Goal: Answer question/provide support: Share knowledge or assist other users

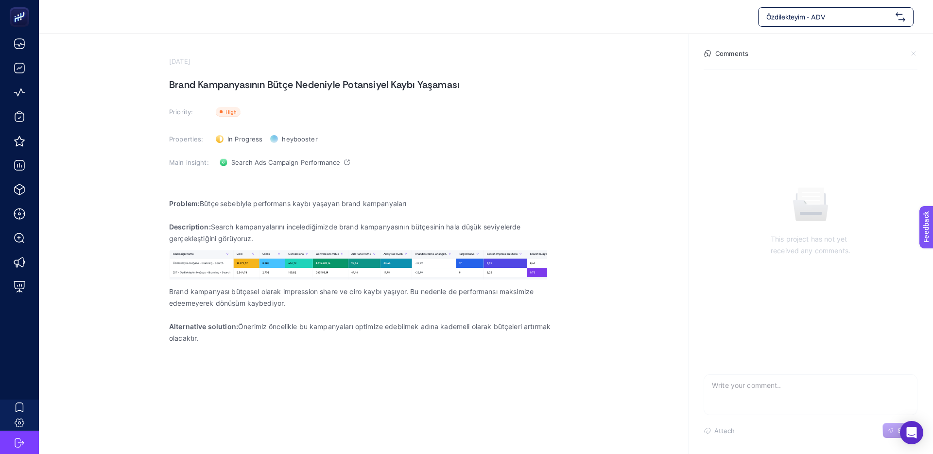
drag, startPoint x: 337, startPoint y: 90, endPoint x: 454, endPoint y: 90, distance: 117.1
click at [454, 90] on h1 "Brand Kampanyasının Bütçe Nedeniyle Potansiyel Kaybı Yaşaması" at bounding box center [363, 85] width 389 height 16
drag, startPoint x: 231, startPoint y: 205, endPoint x: 359, endPoint y: 203, distance: 128.3
click at [353, 203] on p "Problem: Bütçe sebebiyle performans kaybı yaşayan brand kampanyaları" at bounding box center [363, 204] width 389 height 12
click at [360, 203] on p "Problem: Bütçe sebebiyle performans kaybı yaşayan brand kampanyaları" at bounding box center [363, 204] width 389 height 12
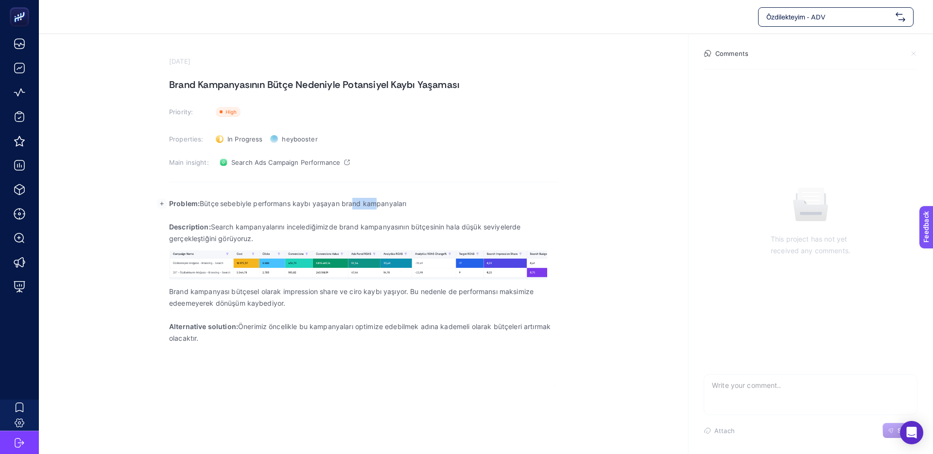
drag, startPoint x: 360, startPoint y: 203, endPoint x: 318, endPoint y: 202, distance: 42.3
click at [325, 202] on p "Problem: Bütçe sebebiyle performans kaybı yaşayan brand kampanyaları" at bounding box center [363, 204] width 389 height 12
drag, startPoint x: 318, startPoint y: 202, endPoint x: 309, endPoint y: 211, distance: 13.4
click at [318, 202] on p "Problem: Bütçe sebebiyle performans kaybı yaşayan brand kampanyaları" at bounding box center [363, 204] width 389 height 12
drag, startPoint x: 235, startPoint y: 229, endPoint x: 367, endPoint y: 224, distance: 132.2
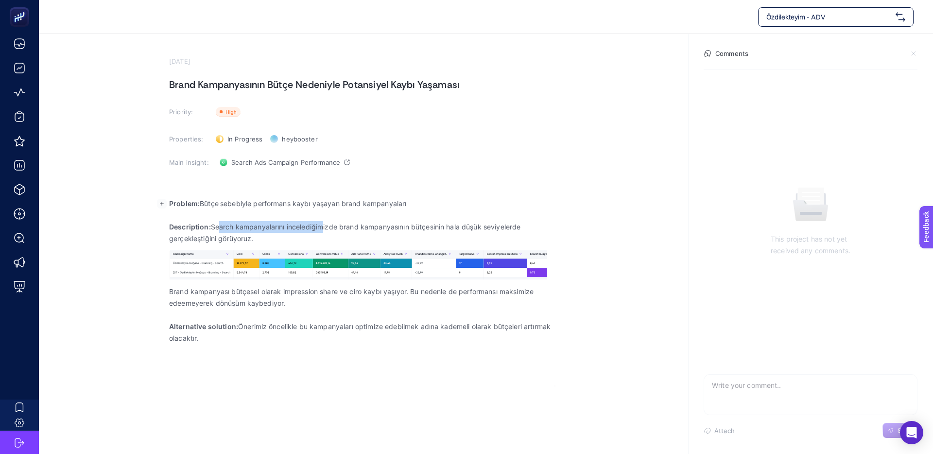
click at [324, 225] on p "Description: Search kampanyalarını incelediğimizde brand kampanyasının bütçesin…" at bounding box center [363, 232] width 389 height 23
click at [370, 224] on p "Description: Search kampanyalarını incelediğimizde brand kampanyasının bütçesin…" at bounding box center [363, 232] width 389 height 23
drag, startPoint x: 369, startPoint y: 223, endPoint x: 312, endPoint y: 223, distance: 57.3
click at [319, 223] on p "Description: Search kampanyalarını incelediğimizde brand kampanyasının bütçesin…" at bounding box center [363, 232] width 389 height 23
click at [312, 223] on p "Description: Search kampanyalarını incelediğimizde brand kampanyasının bütçesin…" at bounding box center [363, 232] width 389 height 23
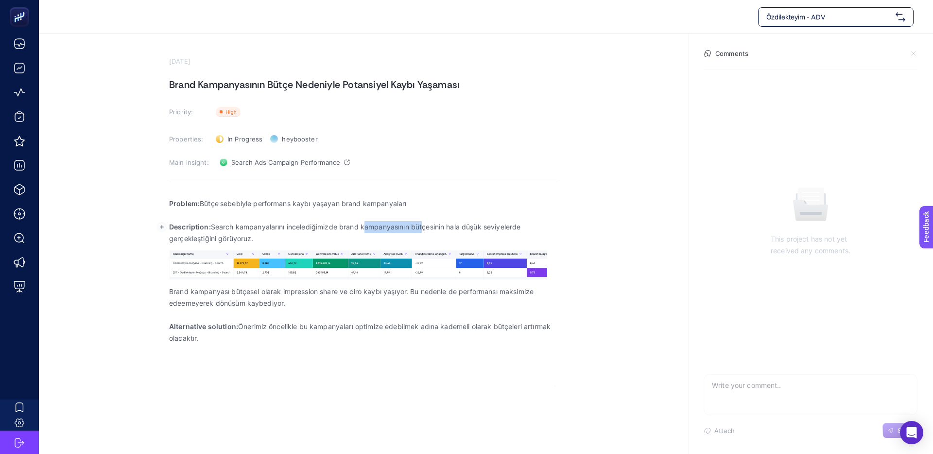
drag, startPoint x: 385, startPoint y: 224, endPoint x: 360, endPoint y: 224, distance: 25.3
click at [361, 224] on p "Description: Search kampanyalarını incelediğimizde brand kampanyasının bütçesin…" at bounding box center [363, 232] width 389 height 23
click at [360, 224] on p "Description: Search kampanyalarını incelediğimizde brand kampanyasının bütçesin…" at bounding box center [363, 232] width 389 height 23
drag, startPoint x: 270, startPoint y: 227, endPoint x: 386, endPoint y: 225, distance: 116.6
click at [366, 225] on p "Description: Search kampanyalarını incelediğimizde brand kampanyasının bütçesin…" at bounding box center [363, 232] width 389 height 23
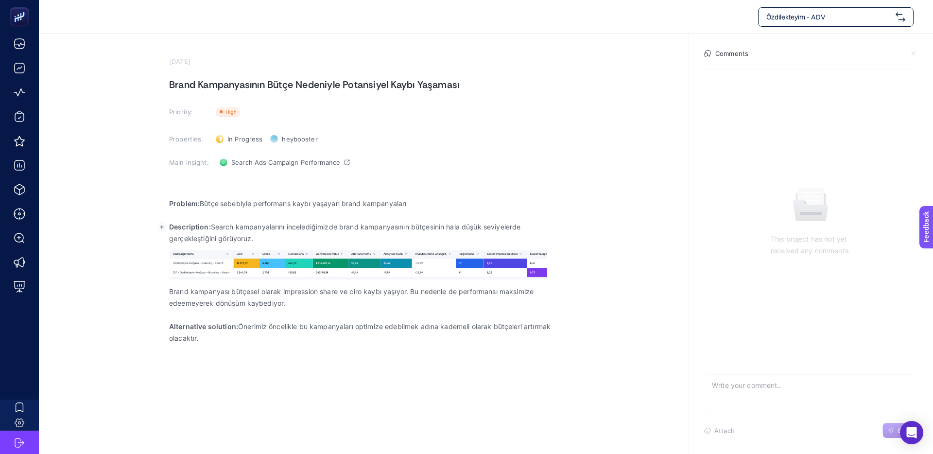
drag, startPoint x: 386, startPoint y: 225, endPoint x: 446, endPoint y: 226, distance: 59.8
click at [387, 225] on p "Description: Search kampanyalarını incelediğimizde brand kampanyasının bütçesin…" at bounding box center [363, 232] width 389 height 23
click at [376, 224] on p "Description: Search kampanyalarını incelediğimizde brand kampanyasının bütçesin…" at bounding box center [363, 232] width 389 height 23
click at [360, 224] on p "Description: Search kampanyalarını incelediğimizde brand kampanyasının bütçesin…" at bounding box center [363, 232] width 389 height 23
drag, startPoint x: 453, startPoint y: 225, endPoint x: 404, endPoint y: 222, distance: 48.6
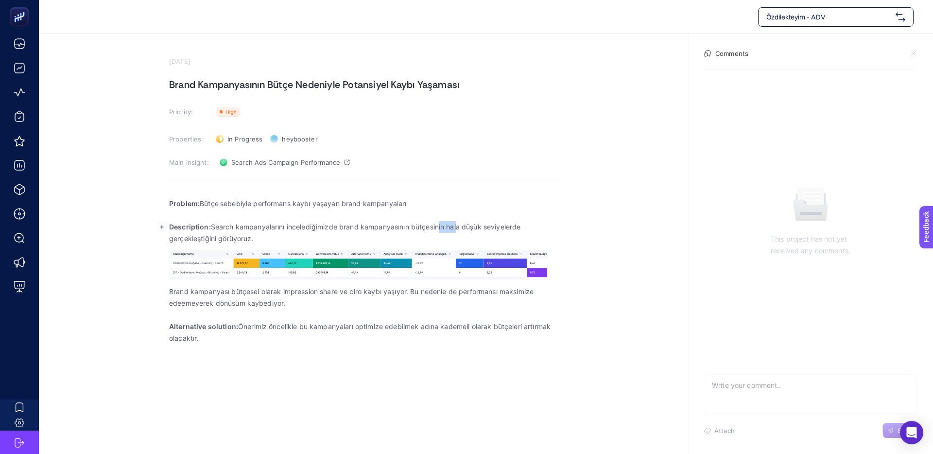
click at [414, 223] on p "Description: Search kampanyalarını incelediğimizde brand kampanyasının bütçesin…" at bounding box center [363, 232] width 389 height 23
drag, startPoint x: 405, startPoint y: 223, endPoint x: 415, endPoint y: 223, distance: 10.7
click at [405, 223] on p "Description: Search kampanyalarını incelediğimizde brand kampanyasının bütçesin…" at bounding box center [363, 232] width 389 height 23
drag, startPoint x: 534, startPoint y: 225, endPoint x: 453, endPoint y: 223, distance: 81.6
click at [469, 223] on p "Description: Search kampanyalarını incelediğimizde brand kampanyasının bütçesin…" at bounding box center [363, 232] width 389 height 23
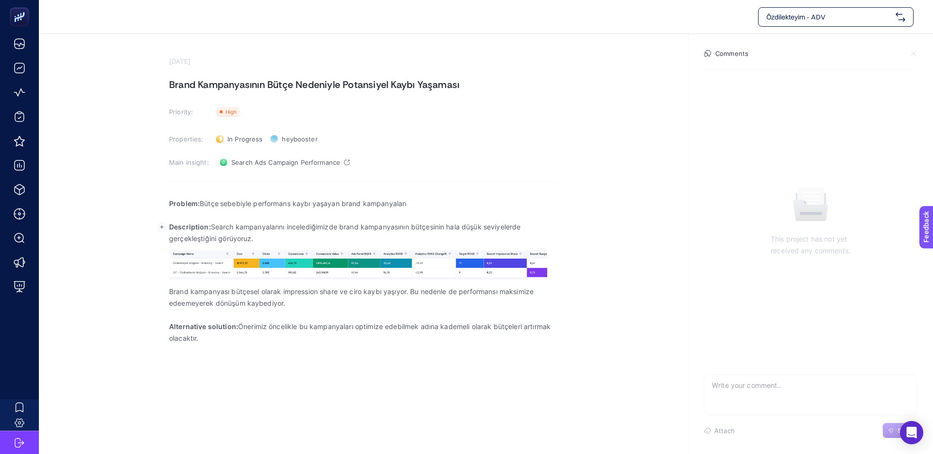
click at [452, 223] on p "Description: Search kampanyalarını incelediğimizde brand kampanyasının bütçesin…" at bounding box center [363, 232] width 389 height 23
drag, startPoint x: 263, startPoint y: 238, endPoint x: 202, endPoint y: 233, distance: 61.8
click at [203, 233] on p "Description: Search kampanyalarını incelediğimizde brand kampanyasının bütçesin…" at bounding box center [363, 232] width 389 height 23
click at [202, 233] on p "Description: Search kampanyalarını incelediğimizde brand kampanyasının bütçesin…" at bounding box center [363, 232] width 389 height 23
click at [327, 295] on p "Brand kampanyası bütçesel olarak impression share ve ciro kaybı yaşıyor. Bu ned…" at bounding box center [363, 297] width 389 height 23
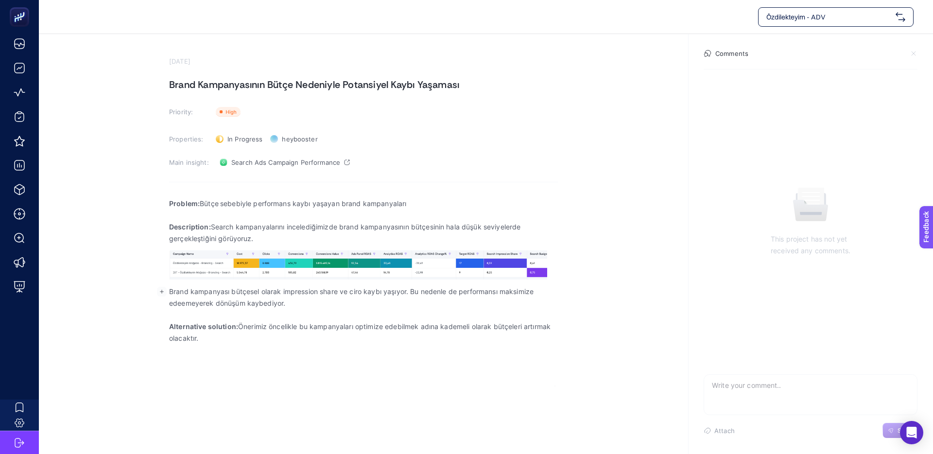
click at [365, 293] on p "Brand kampanyası bütçesel olarak impression share ve ciro kaybı yaşıyor. Bu ned…" at bounding box center [363, 297] width 389 height 23
drag, startPoint x: 354, startPoint y: 292, endPoint x: 304, endPoint y: 289, distance: 50.1
click at [313, 289] on p "Brand kampanyası bütçesel olarak impression share ve ciro kaybı yaşıyor. Bu ned…" at bounding box center [363, 297] width 389 height 23
drag, startPoint x: 304, startPoint y: 289, endPoint x: 394, endPoint y: 294, distance: 90.5
click at [305, 289] on p "Brand kampanyası bütçesel olarak impression share ve ciro kaybı yaşıyor. Bu ned…" at bounding box center [363, 297] width 389 height 23
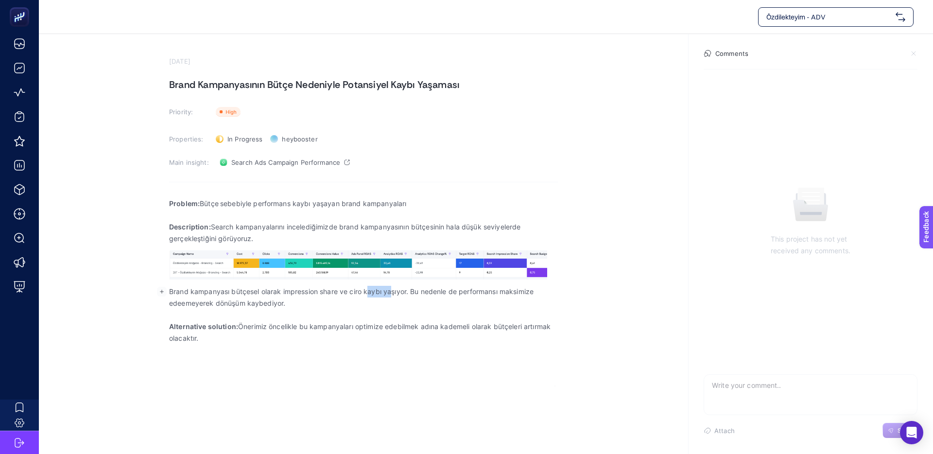
drag, startPoint x: 368, startPoint y: 292, endPoint x: 314, endPoint y: 290, distance: 53.5
click at [333, 290] on p "Brand kampanyası bütçesel olarak impression share ve ciro kaybı yaşıyor. Bu ned…" at bounding box center [363, 297] width 389 height 23
drag, startPoint x: 314, startPoint y: 290, endPoint x: 324, endPoint y: 290, distance: 9.7
click at [314, 290] on p "Brand kampanyası bütçesel olarak impression share ve ciro kaybı yaşıyor. Bu ned…" at bounding box center [363, 297] width 389 height 23
click at [337, 289] on p "Brand kampanyası bütçesel olarak impression share ve ciro kaybı yaşıyor. Bu ned…" at bounding box center [363, 297] width 389 height 23
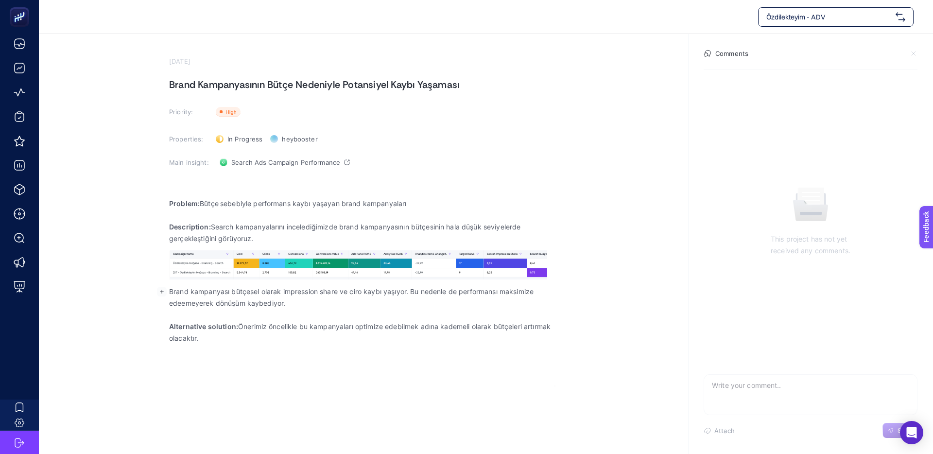
click at [325, 289] on p "Brand kampanyası bütçesel olarak impression share ve ciro kaybı yaşıyor. Bu ned…" at bounding box center [363, 297] width 389 height 23
click at [338, 289] on p "Brand kampanyası bütçesel olarak impression share ve ciro kaybı yaşıyor. Bu ned…" at bounding box center [363, 297] width 389 height 23
click at [324, 289] on p "Brand kampanyası bütçesel olarak impression share ve ciro kaybı yaşıyor. Bu ned…" at bounding box center [363, 297] width 389 height 23
drag, startPoint x: 286, startPoint y: 290, endPoint x: 404, endPoint y: 292, distance: 117.6
click at [403, 292] on p "Brand kampanyası bütçesel olarak impression share ve ciro kaybı yaşıyor. Bu ned…" at bounding box center [363, 297] width 389 height 23
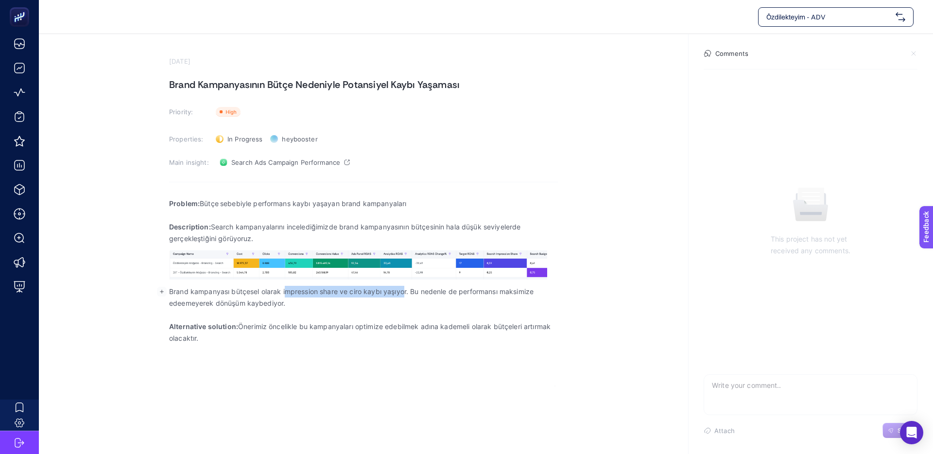
click at [404, 292] on p "Brand kampanyası bütçesel olarak impression share ve ciro kaybı yaşıyor. Bu ned…" at bounding box center [363, 297] width 389 height 23
drag, startPoint x: 389, startPoint y: 293, endPoint x: 416, endPoint y: 293, distance: 27.2
click at [416, 293] on p "Brand kampanyası bütçesel olarak impression share ve ciro kaybı yaşıyor. Bu ned…" at bounding box center [363, 297] width 389 height 23
drag, startPoint x: 434, startPoint y: 292, endPoint x: 528, endPoint y: 291, distance: 93.8
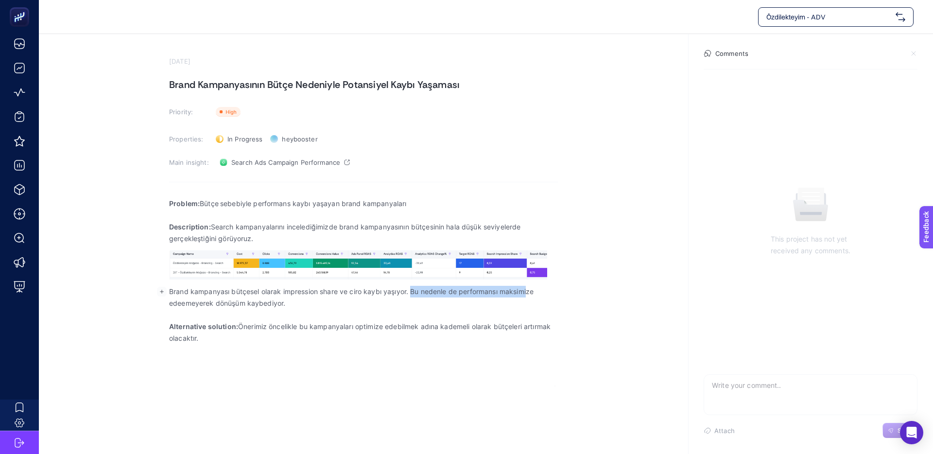
click at [528, 291] on p "Brand kampanyası bütçesel olarak impression share ve ciro kaybı yaşıyor. Bu ned…" at bounding box center [363, 297] width 389 height 23
drag, startPoint x: 528, startPoint y: 291, endPoint x: 535, endPoint y: 292, distance: 6.9
click at [528, 291] on p "Brand kampanyası bütçesel olarak impression share ve ciro kaybı yaşıyor. Bu ned…" at bounding box center [363, 297] width 389 height 23
drag, startPoint x: 502, startPoint y: 291, endPoint x: 471, endPoint y: 292, distance: 31.6
click at [478, 292] on p "Brand kampanyası bütçesel olarak impression share ve ciro kaybı yaşıyor. Bu ned…" at bounding box center [363, 297] width 389 height 23
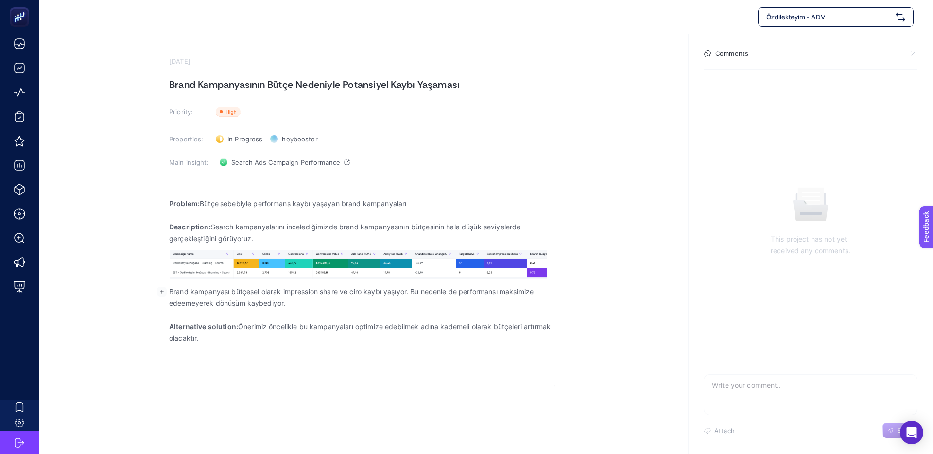
click at [469, 292] on p "Brand kampanyası bütçesel olarak impression share ve ciro kaybı yaşıyor. Bu ned…" at bounding box center [363, 297] width 389 height 23
drag, startPoint x: 212, startPoint y: 307, endPoint x: 287, endPoint y: 307, distance: 74.8
click at [287, 307] on p "Brand kampanyası bütçesel olarak impression share ve ciro kaybı yaşıyor. Bu ned…" at bounding box center [363, 297] width 389 height 23
drag, startPoint x: 287, startPoint y: 307, endPoint x: 304, endPoint y: 308, distance: 17.5
click at [287, 307] on p "Brand kampanyası bütçesel olarak impression share ve ciro kaybı yaşıyor. Bu ned…" at bounding box center [363, 297] width 389 height 23
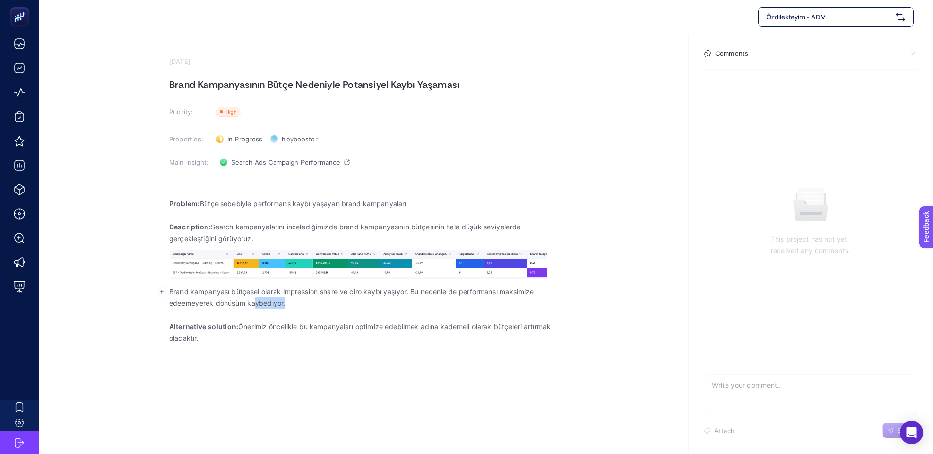
drag, startPoint x: 297, startPoint y: 307, endPoint x: 255, endPoint y: 307, distance: 41.8
click at [255, 307] on p "Brand kampanyası bütçesel olarak impression share ve ciro kaybı yaşıyor. Bu ned…" at bounding box center [363, 297] width 389 height 23
drag, startPoint x: 247, startPoint y: 326, endPoint x: 407, endPoint y: 326, distance: 159.8
click at [406, 326] on p "Alternative solution: Önerimiz öncelikle bu kampanyaları optimize edebilmek adı…" at bounding box center [363, 332] width 389 height 23
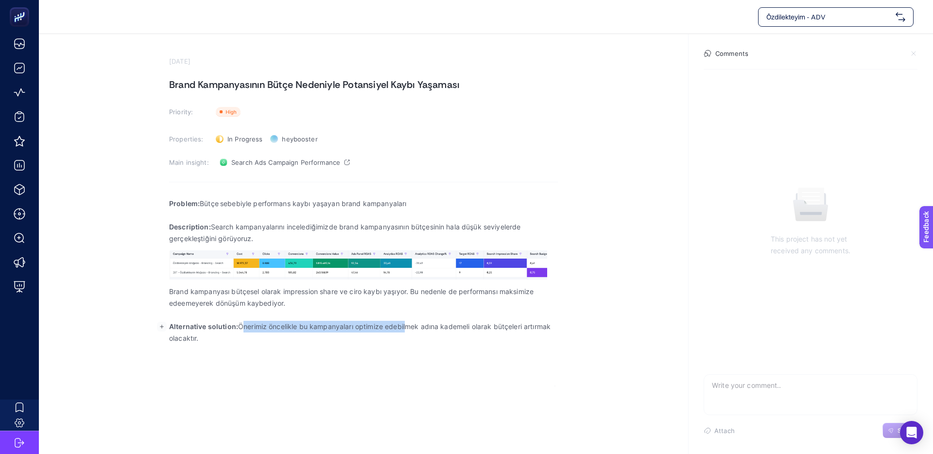
drag, startPoint x: 409, startPoint y: 326, endPoint x: 421, endPoint y: 326, distance: 12.1
click at [410, 326] on p "Alternative solution: Önerimiz öncelikle bu kampanyaları optimize edebilmek adı…" at bounding box center [363, 332] width 389 height 23
drag, startPoint x: 405, startPoint y: 326, endPoint x: 309, endPoint y: 324, distance: 96.2
click at [315, 324] on p "Alternative solution: Önerimiz öncelikle bu kampanyaları optimize edebilmek adı…" at bounding box center [363, 332] width 389 height 23
drag, startPoint x: 309, startPoint y: 324, endPoint x: 434, endPoint y: 326, distance: 125.3
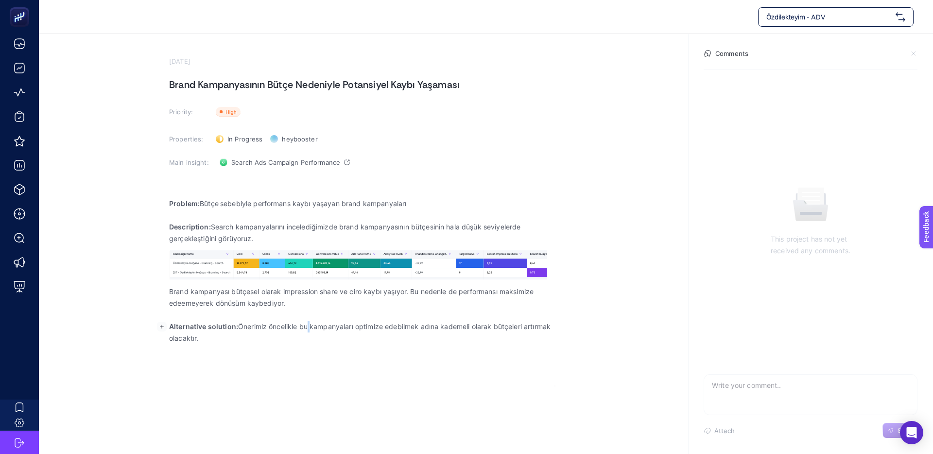
click at [312, 325] on p "Alternative solution: Önerimiz öncelikle bu kampanyaları optimize edebilmek adı…" at bounding box center [363, 332] width 389 height 23
drag, startPoint x: 413, startPoint y: 325, endPoint x: 354, endPoint y: 325, distance: 58.8
click at [372, 325] on p "Alternative solution: Önerimiz öncelikle bu kampanyaları optimize edebilmek adı…" at bounding box center [363, 332] width 389 height 23
click at [358, 326] on p "Alternative solution: Önerimiz öncelikle bu kampanyaları optimize edebilmek adı…" at bounding box center [363, 332] width 389 height 23
drag
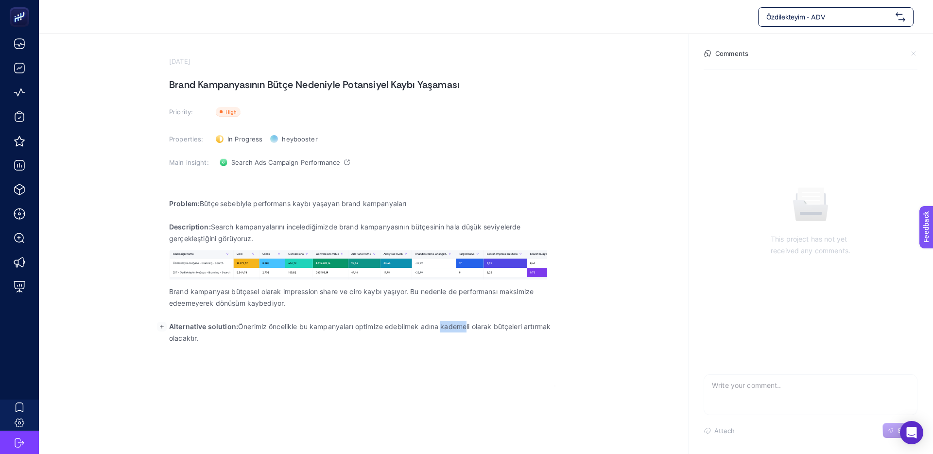
click at [406, 326] on p "Alternative solution: Önerimiz öncelikle bu kampanyaları optimize edebilmek adı…" at bounding box center [363, 332] width 389 height 23
click at [405, 326] on p "Alternative solution: Önerimiz öncelikle bu kampanyaları optimize edebilmek adı…" at bounding box center [363, 332] width 389 height 23
click at [429, 324] on p "Alternative solution: Önerimiz öncelikle bu kampanyaları optimize edebilmek adı…" at bounding box center [363, 332] width 389 height 23
click at [426, 325] on p "Alternative solution: Önerimiz öncelikle bu kampanyaları optimize edebilmek adı…" at bounding box center [363, 332] width 389 height 23
click at [418, 323] on p "Alternative solution: Önerimiz öncelikle bu kampanyaları optimize edebilmek adı…" at bounding box center [363, 332] width 389 height 23
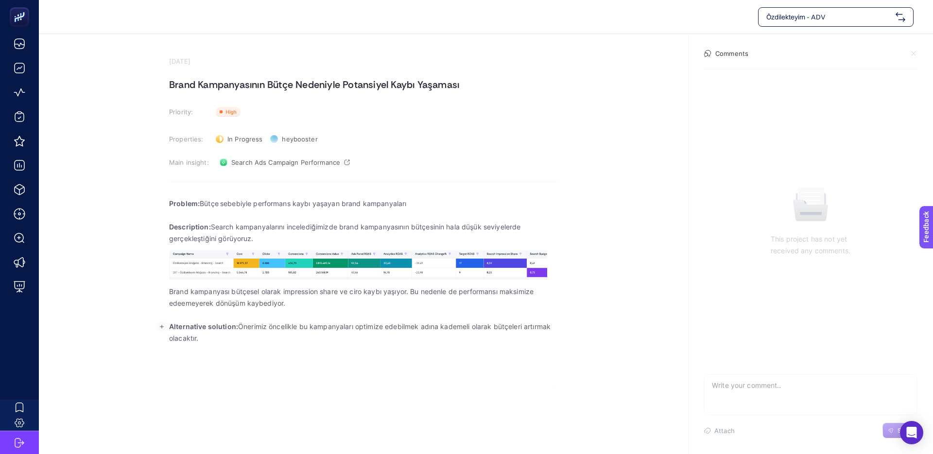
click at [392, 323] on p "Alternative solution: Önerimiz öncelikle bu kampanyaları optimize edebilmek adı…" at bounding box center [363, 332] width 389 height 23
click at [183, 342] on p "Alternative solution: Önerimiz öncelikle bu kampanyaları optimize edebilmek adı…" at bounding box center [363, 332] width 389 height 23
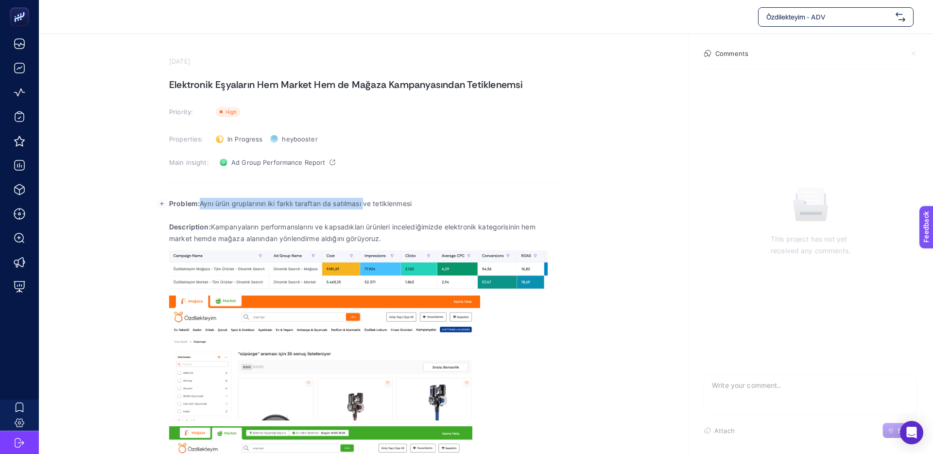
drag, startPoint x: 205, startPoint y: 203, endPoint x: 372, endPoint y: 202, distance: 167.1
click at [369, 202] on p "Problem: Aynı ürün gruplarının iki farklı taraftan da satılması ve tetiklenmesi" at bounding box center [363, 204] width 389 height 12
drag, startPoint x: 373, startPoint y: 202, endPoint x: 405, endPoint y: 203, distance: 32.6
click at [376, 202] on p "Problem: Aynı ürün gruplarının iki farklı taraftan da satılması ve tetiklenmesi" at bounding box center [363, 204] width 389 height 12
drag, startPoint x: 405, startPoint y: 203, endPoint x: 302, endPoint y: 204, distance: 103.0
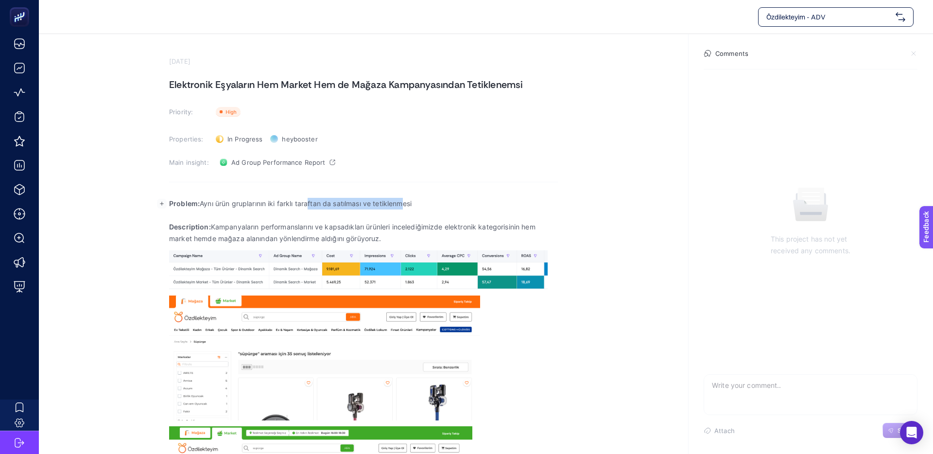
click at [302, 204] on p "Problem: Aynı ürün gruplarının iki farklı taraftan da satılması ve tetiklenmesi" at bounding box center [363, 204] width 389 height 12
drag, startPoint x: 302, startPoint y: 204, endPoint x: 392, endPoint y: 206, distance: 89.4
click at [305, 204] on p "Problem: Aynı ürün gruplarının iki farklı taraftan da satılması ve tetiklenmesi" at bounding box center [363, 204] width 389 height 12
drag, startPoint x: 393, startPoint y: 206, endPoint x: 319, endPoint y: 204, distance: 73.9
click at [319, 204] on p "Problem: Aynı ürün gruplarının iki farklı taraftan da satılması ve tetiklenmesi" at bounding box center [363, 204] width 389 height 12
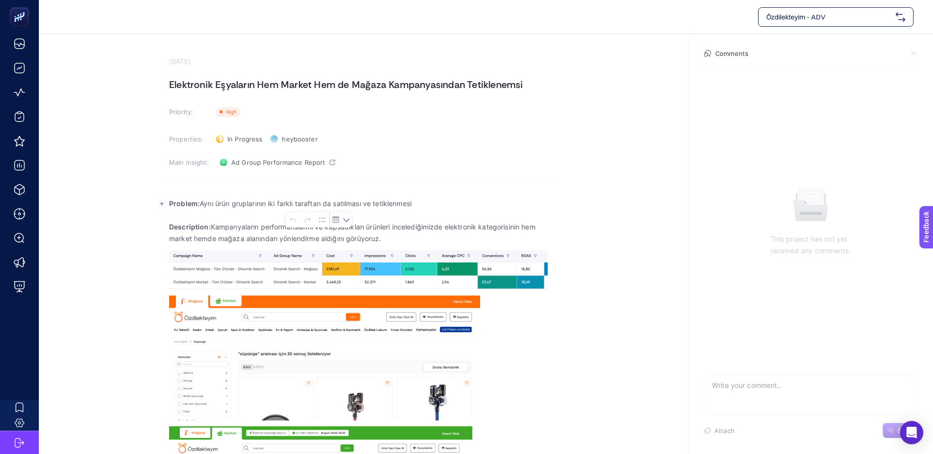
click at [232, 229] on p "Description: Kampanyaların performanslarını ve kapsadıkları ürünleri incelediği…" at bounding box center [363, 232] width 389 height 23
drag, startPoint x: 244, startPoint y: 229, endPoint x: 387, endPoint y: 223, distance: 143.0
click at [387, 223] on p "Description: Kampanyaların performanslarını ve kapsadıkları ürünleri incelediği…" at bounding box center [363, 232] width 389 height 23
drag, startPoint x: 387, startPoint y: 223, endPoint x: 409, endPoint y: 223, distance: 21.4
click at [390, 223] on p "Description: Kampanyaların performanslarını ve kapsadıkları ürünleri incelediği…" at bounding box center [363, 232] width 389 height 23
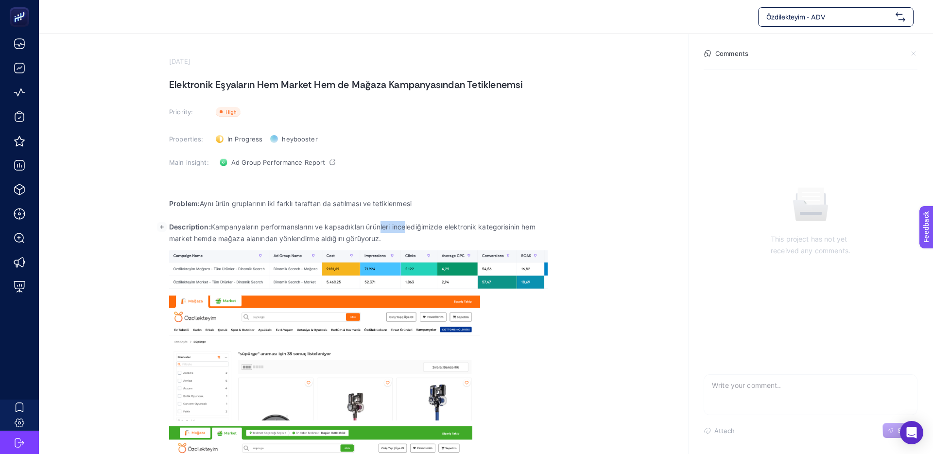
drag, startPoint x: 397, startPoint y: 223, endPoint x: 316, endPoint y: 223, distance: 81.6
click at [330, 222] on p "Description: Kampanyaların performanslarını ve kapsadıkları ürünleri incelediği…" at bounding box center [363, 232] width 389 height 23
drag, startPoint x: 316, startPoint y: 223, endPoint x: 334, endPoint y: 224, distance: 17.5
click at [317, 223] on p "Description: Kampanyaların performanslarını ve kapsadıkları ürünleri incelediği…" at bounding box center [363, 232] width 389 height 23
drag, startPoint x: 455, startPoint y: 227, endPoint x: 360, endPoint y: 227, distance: 94.2
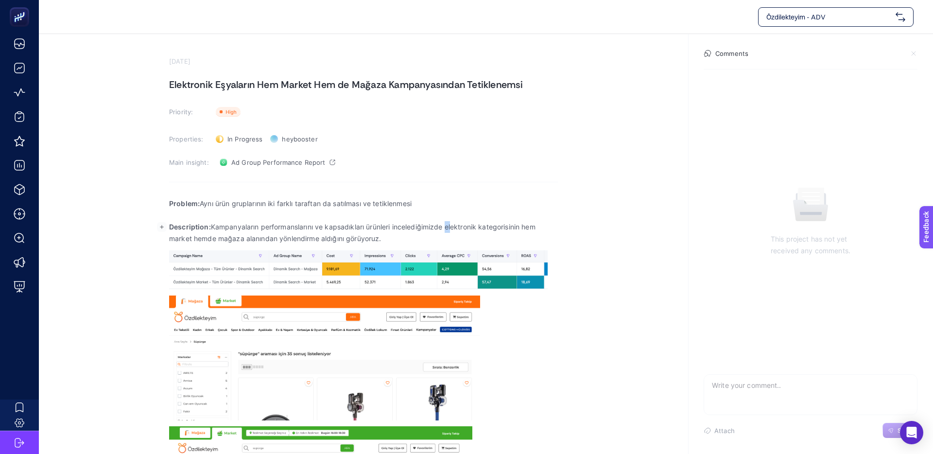
click at [380, 227] on p "Description: Kampanyaların performanslarını ve kapsadıkları ürünleri incelediği…" at bounding box center [363, 232] width 389 height 23
click at [360, 227] on p "Description: Kampanyaların performanslarını ve kapsadıkları ürünleri incelediği…" at bounding box center [363, 232] width 389 height 23
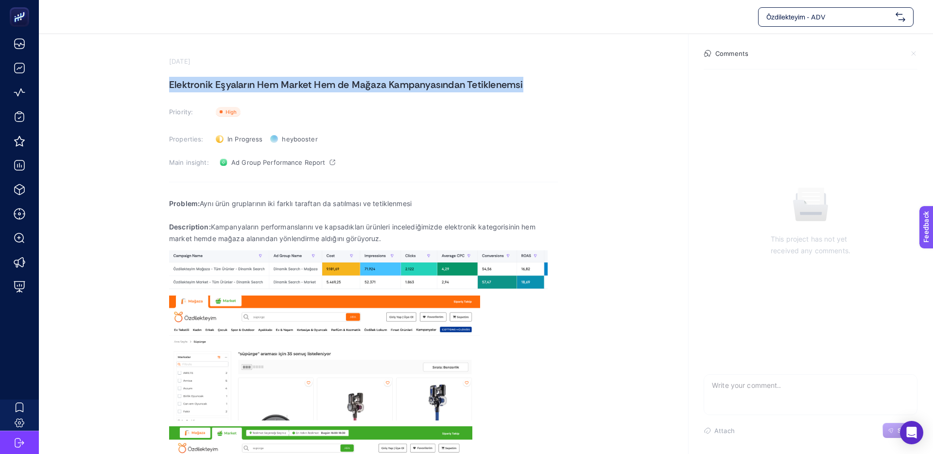
drag, startPoint x: 170, startPoint y: 87, endPoint x: 659, endPoint y: 93, distance: 488.7
click at [659, 93] on section "September 18, 2025 Elektronik Eşyaların Hem Market Hem de Mağaza Kampanyasından…" at bounding box center [486, 319] width 894 height 570
copy h1 "Elektronik Eşyaların Hem Market Hem de Mağaza Kampanyasından Tetiklenemsi"
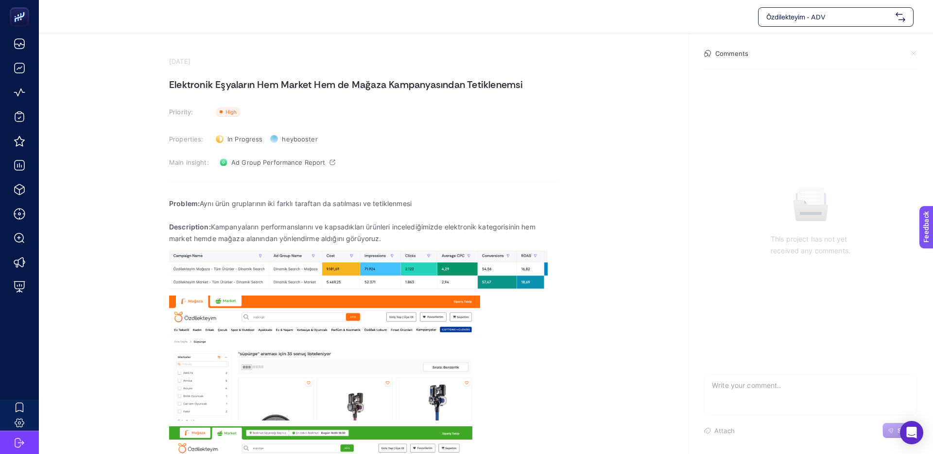
click at [368, 104] on section "Priority: Priority" at bounding box center [363, 112] width 389 height 16
click at [529, 100] on section "September 18, 2025 Elektronik Eşyaların Hem Market Hem de Mağaza Kampanyasından…" at bounding box center [363, 330] width 389 height 546
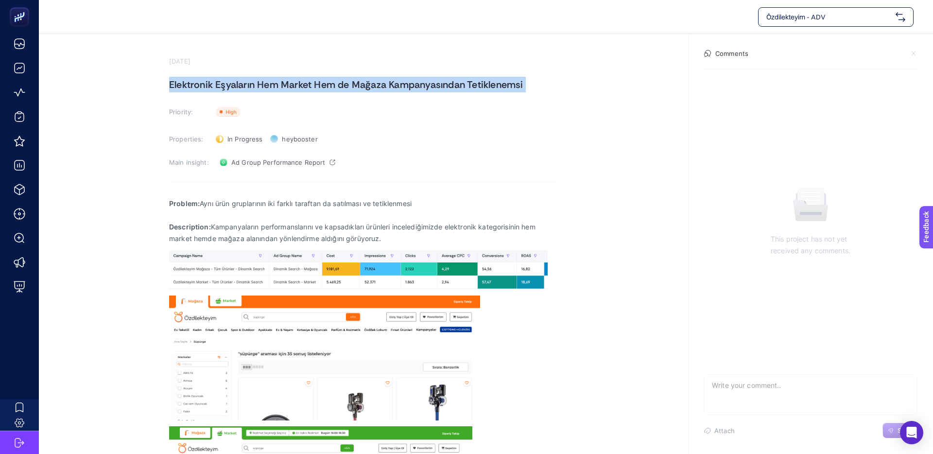
drag, startPoint x: 514, startPoint y: 85, endPoint x: 239, endPoint y: 82, distance: 274.5
click at [241, 82] on section "September 18, 2025 Elektronik Eşyaların Hem Market Hem de Mağaza Kampanyasından…" at bounding box center [486, 319] width 894 height 570
drag, startPoint x: 327, startPoint y: 86, endPoint x: 563, endPoint y: 86, distance: 235.6
click at [561, 86] on section "September 18, 2025 Elektronik Eşyaların Hem Market Hem de Mağaza Kampanyasından…" at bounding box center [486, 319] width 894 height 570
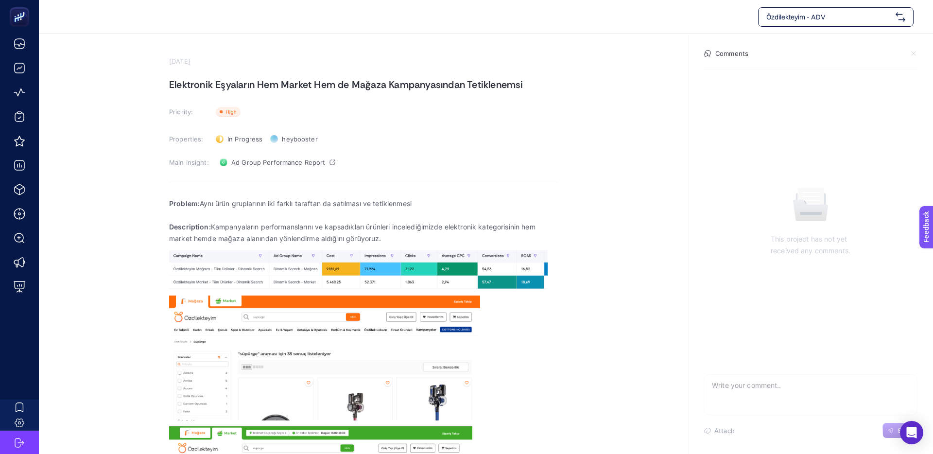
click at [565, 86] on section "September 18, 2025 Elektronik Eşyaların Hem Market Hem de Mağaza Kampanyasından…" at bounding box center [486, 319] width 894 height 570
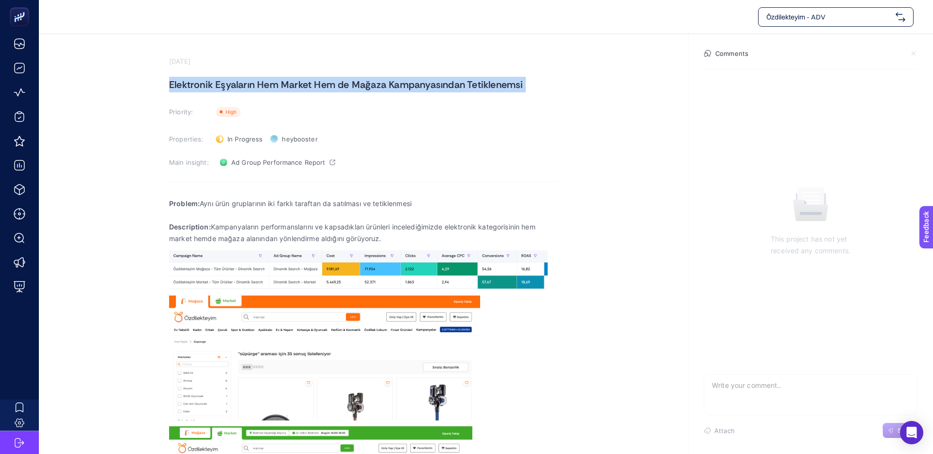
drag, startPoint x: 553, startPoint y: 85, endPoint x: 250, endPoint y: 80, distance: 303.2
click at [239, 80] on section "September 18, 2025 Elektronik Eşyaların Hem Market Hem de Mağaza Kampanyasından…" at bounding box center [486, 319] width 894 height 570
drag, startPoint x: 171, startPoint y: 84, endPoint x: 524, endPoint y: 80, distance: 353.7
click at [524, 80] on h1 "Elektronik Eşyaların Hem Market Hem de Mağaza Kampanyasından Tetiklenemsi" at bounding box center [363, 85] width 389 height 16
drag, startPoint x: 534, startPoint y: 85, endPoint x: 166, endPoint y: 80, distance: 367.8
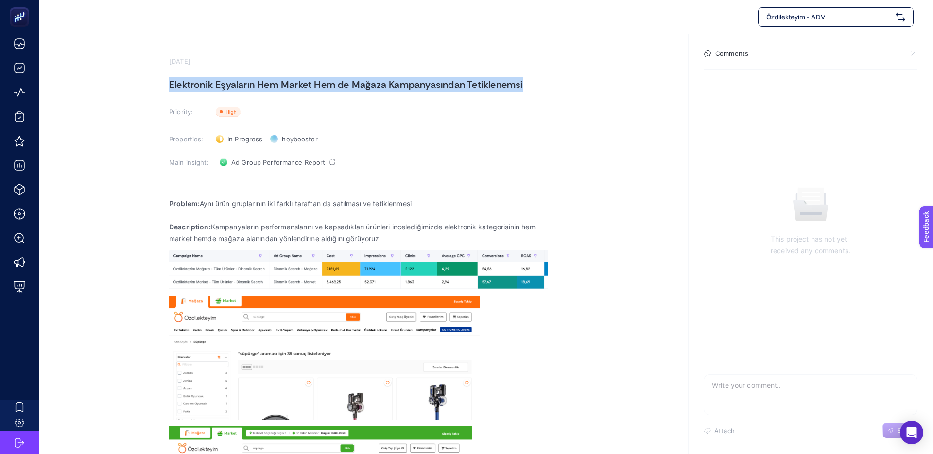
click at [166, 80] on section "September 18, 2025 Elektronik Eşyaların Hem Market Hem de Mağaza Kampanyasından…" at bounding box center [486, 319] width 894 height 570
copy h1 "Elektronik Eşyaların Hem Market Hem de Mağaza Kampanyasından Tetiklenemsi"
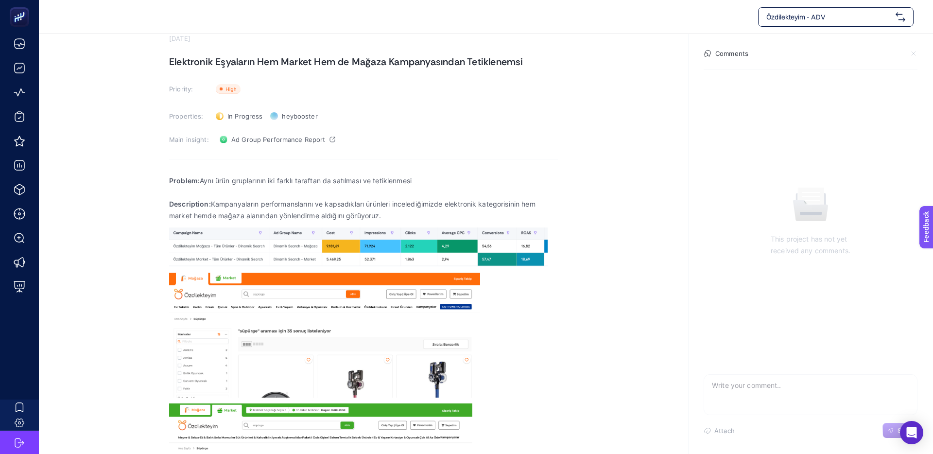
scroll to position [29, 0]
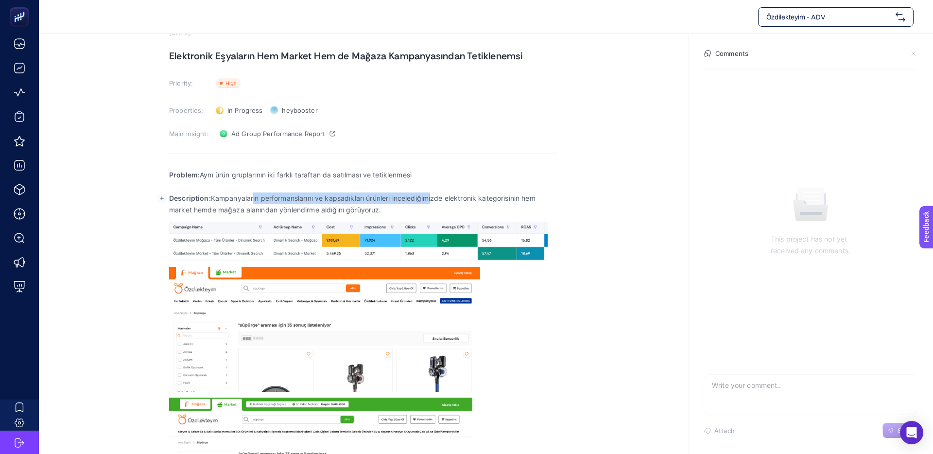
drag, startPoint x: 280, startPoint y: 197, endPoint x: 474, endPoint y: 200, distance: 193.8
click at [464, 200] on p "Description: Kampanyaların performanslarını ve kapsadıkları ürünleri incelediği…" at bounding box center [363, 203] width 389 height 23
click at [475, 200] on p "Description: Kampanyaların performanslarını ve kapsadıkları ürünleri incelediği…" at bounding box center [363, 203] width 389 height 23
drag, startPoint x: 468, startPoint y: 200, endPoint x: 401, endPoint y: 199, distance: 67.0
click at [429, 199] on p "Description: Kampanyaların performanslarını ve kapsadıkları ürünleri incelediği…" at bounding box center [363, 203] width 389 height 23
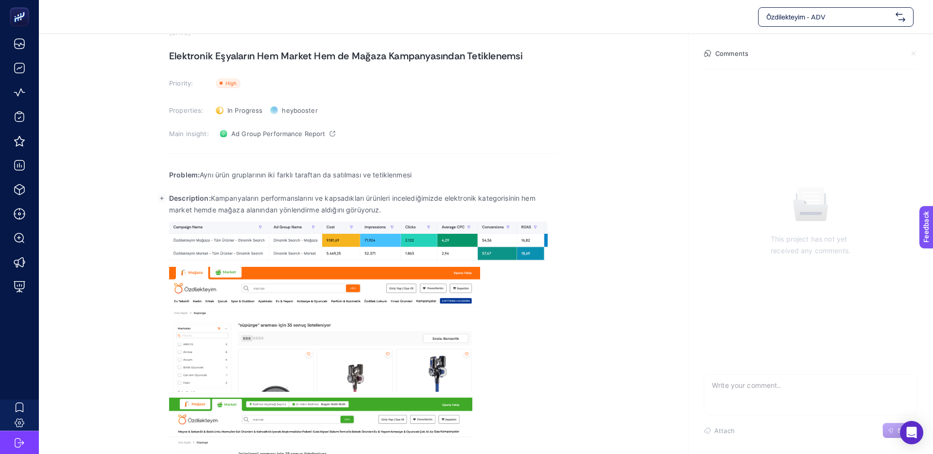
drag, startPoint x: 400, startPoint y: 199, endPoint x: 491, endPoint y: 200, distance: 90.9
click at [404, 198] on p "Description: Kampanyaların performanslarını ve kapsadıkları ürünleri incelediği…" at bounding box center [363, 203] width 389 height 23
click at [432, 198] on p "Description: Kampanyaların performanslarını ve kapsadıkları ürünleri incelediği…" at bounding box center [363, 203] width 389 height 23
click at [408, 198] on p "Description: Kampanyaların performanslarını ve kapsadıkları ürünleri incelediği…" at bounding box center [363, 203] width 389 height 23
drag, startPoint x: 269, startPoint y: 211, endPoint x: 357, endPoint y: 212, distance: 87.9
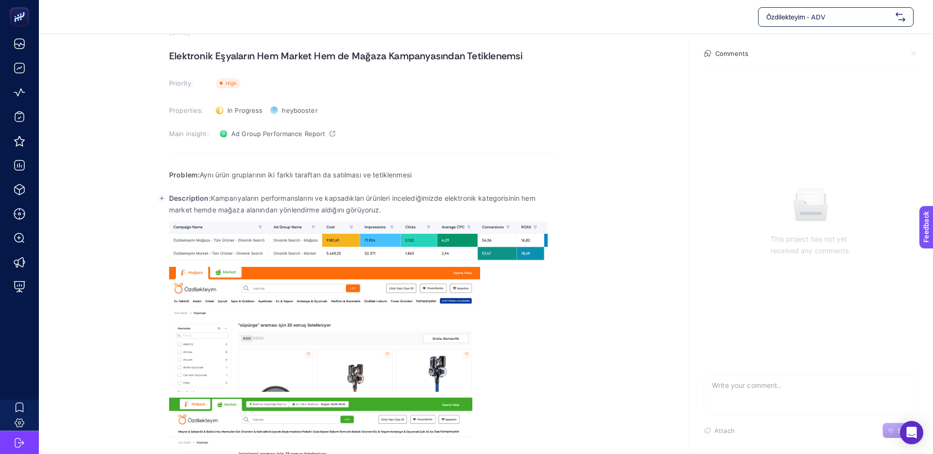
click at [355, 212] on p "Description: Kampanyaların performanslarını ve kapsadıkları ürünleri incelediği…" at bounding box center [363, 203] width 389 height 23
click at [359, 212] on p "Description: Kampanyaların performanslarını ve kapsadıkları ürünleri incelediği…" at bounding box center [363, 203] width 389 height 23
drag, startPoint x: 339, startPoint y: 211, endPoint x: 203, endPoint y: 207, distance: 136.1
click at [217, 208] on p "Description: Kampanyaların performanslarını ve kapsadıkları ürünleri incelediği…" at bounding box center [363, 203] width 389 height 23
click at [200, 207] on p "Description: Kampanyaların performanslarını ve kapsadıkları ürünleri incelediği…" at bounding box center [363, 203] width 389 height 23
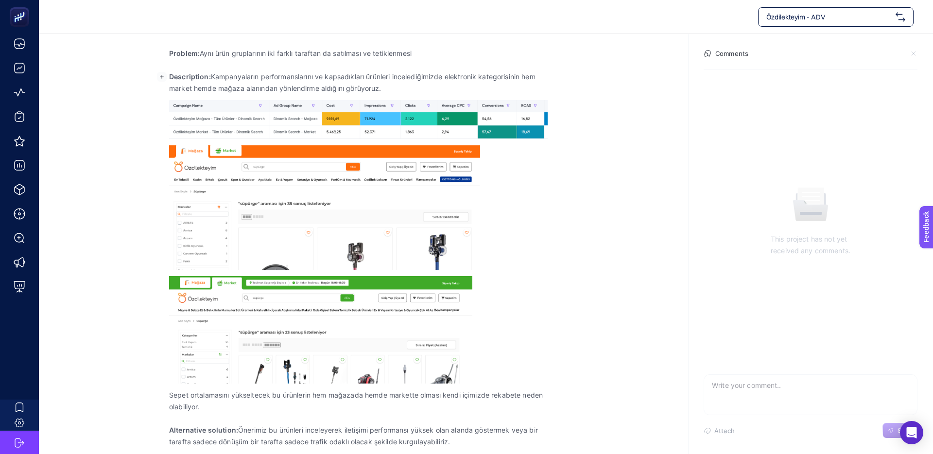
scroll to position [151, 0]
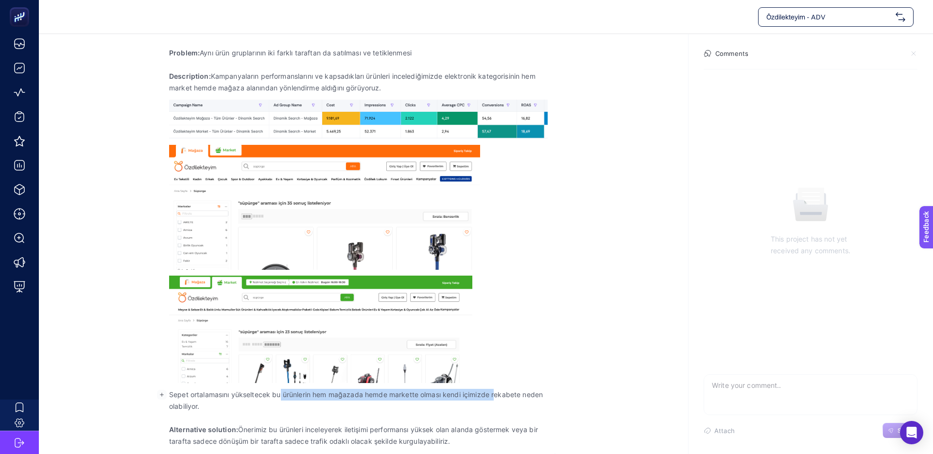
drag, startPoint x: 282, startPoint y: 393, endPoint x: 505, endPoint y: 396, distance: 223.0
click at [505, 396] on p "Sepet ortalamasını yükseltecek bu ürünlerin hem mağazada hemde markette olması …" at bounding box center [363, 400] width 389 height 23
drag, startPoint x: 505, startPoint y: 396, endPoint x: 519, endPoint y: 396, distance: 14.1
click at [506, 396] on p "Sepet ortalamasını yükseltecek bu ürünlerin hem mağazada hemde markette olması …" at bounding box center [363, 400] width 389 height 23
click at [442, 393] on p "Sepet ortalamasını yükseltecek bu ürünlerin hem mağazada hemde markette olması …" at bounding box center [363, 400] width 389 height 23
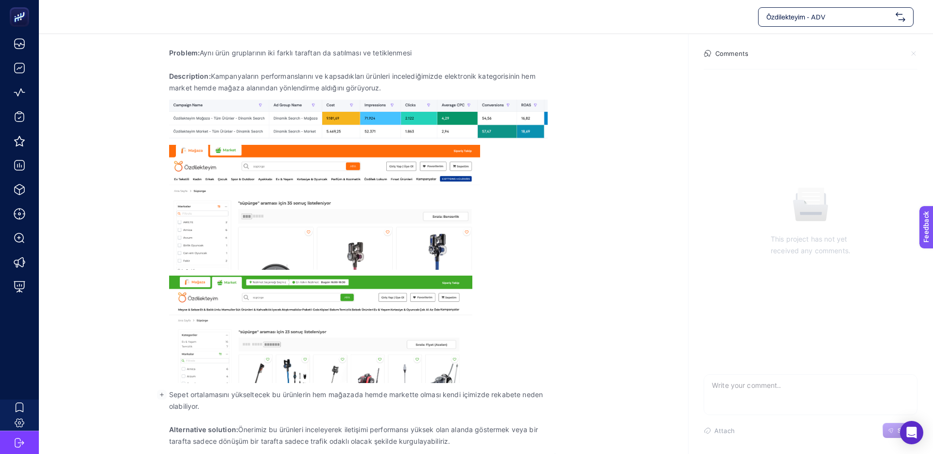
drag, startPoint x: 428, startPoint y: 393, endPoint x: 434, endPoint y: 393, distance: 5.8
click at [431, 393] on p "Sepet ortalamasını yükseltecek bu ürünlerin hem mağazada hemde markette olması …" at bounding box center [363, 400] width 389 height 23
drag, startPoint x: 498, startPoint y: 394, endPoint x: 449, endPoint y: 392, distance: 49.1
click at [457, 392] on p "Sepet ortalamasını yükseltecek bu ürünlerin hem mağazada hemde markette olması …" at bounding box center [363, 400] width 389 height 23
click at [449, 392] on p "Sepet ortalamasını yükseltecek bu ürünlerin hem mağazada hemde markette olması …" at bounding box center [363, 400] width 389 height 23
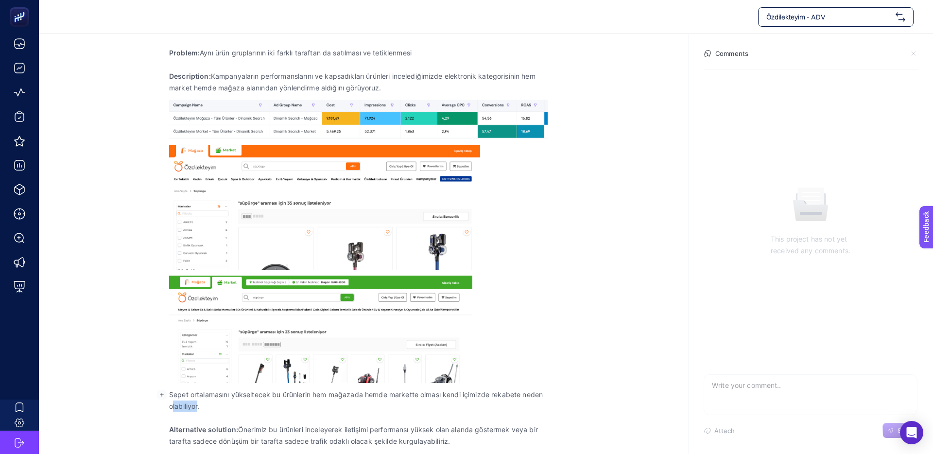
click at [173, 405] on p "Sepet ortalamasını yükseltecek bu ürünlerin hem mağazada hemde markette olması …" at bounding box center [363, 400] width 389 height 23
drag, startPoint x: 349, startPoint y: 394, endPoint x: 489, endPoint y: 397, distance: 139.9
click at [489, 397] on p "Sepet ortalamasını yükseltecek bu ürünlerin hem mağazada hemde markette olması …" at bounding box center [363, 400] width 389 height 23
click at [490, 397] on p "Sepet ortalamasını yükseltecek bu ürünlerin hem mağazada hemde markette olması …" at bounding box center [363, 400] width 389 height 23
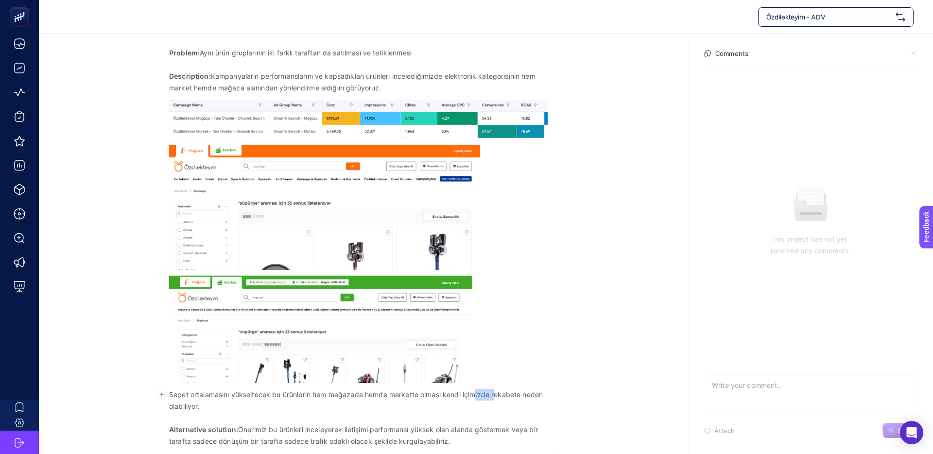
drag, startPoint x: 489, startPoint y: 395, endPoint x: 436, endPoint y: 393, distance: 53.0
click at [440, 393] on p "Sepet ortalamasını yükseltecek bu ürünlerin hem mağazada hemde markette olması …" at bounding box center [363, 400] width 389 height 23
drag, startPoint x: 436, startPoint y: 393, endPoint x: 332, endPoint y: 406, distance: 105.2
click at [435, 393] on p "Sepet ortalamasını yükseltecek bu ürünlerin hem mağazada hemde markette olması …" at bounding box center [363, 400] width 389 height 23
drag, startPoint x: 259, startPoint y: 432, endPoint x: 391, endPoint y: 431, distance: 131.7
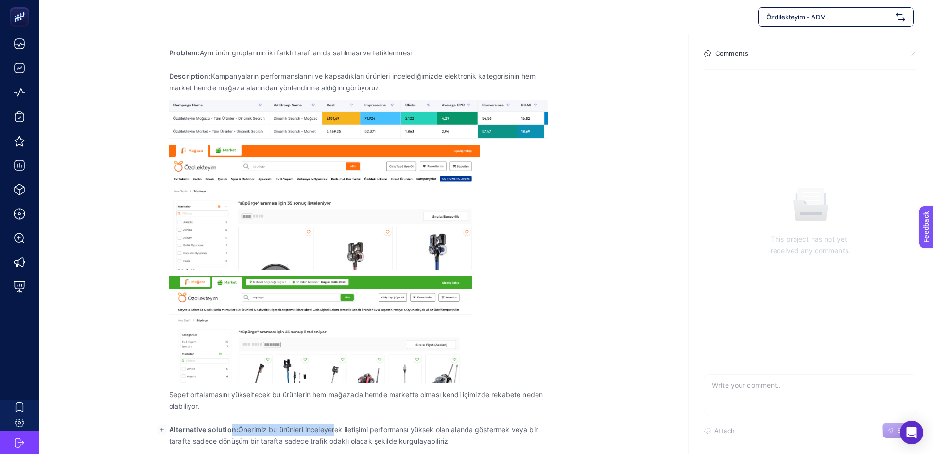
click at [390, 431] on p "Alternative solution: Önerimiz bu ürünleri inceleyerek iletişimi performansı yü…" at bounding box center [363, 435] width 389 height 23
click at [391, 431] on p "Alternative solution: Önerimiz bu ürünleri inceleyerek iletişimi performansı yü…" at bounding box center [363, 435] width 389 height 23
drag, startPoint x: 396, startPoint y: 429, endPoint x: 380, endPoint y: 427, distance: 15.7
click at [380, 427] on p "Alternative solution: Önerimiz bu ürünleri inceleyerek iletişimi performansı yü…" at bounding box center [363, 435] width 389 height 23
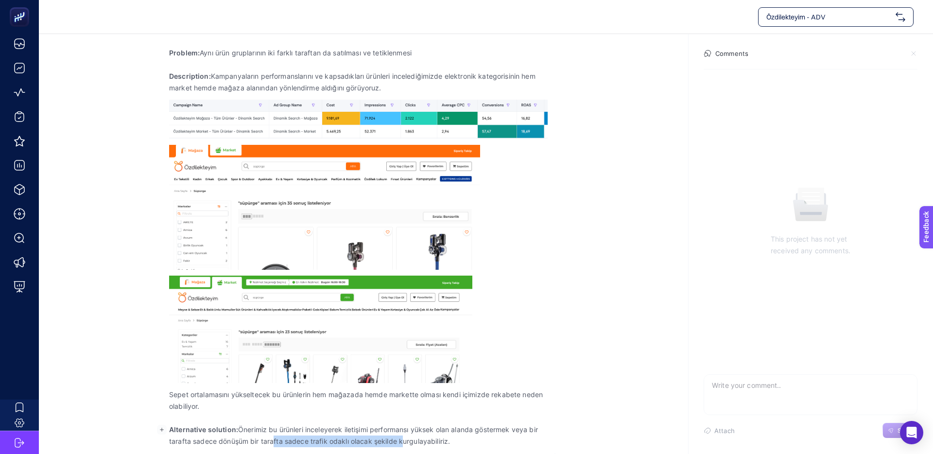
drag, startPoint x: 362, startPoint y: 443, endPoint x: 405, endPoint y: 443, distance: 42.7
click at [404, 443] on p "Alternative solution: Önerimiz bu ürünleri inceleyerek iletişimi performansı yü…" at bounding box center [363, 435] width 389 height 23
click at [405, 443] on p "Alternative solution: Önerimiz bu ürünleri inceleyerek iletişimi performansı yü…" at bounding box center [363, 435] width 389 height 23
drag, startPoint x: 439, startPoint y: 444, endPoint x: 379, endPoint y: 442, distance: 59.3
click at [385, 443] on p "Alternative solution: Önerimiz bu ürünleri inceleyerek iletişimi performansı yü…" at bounding box center [363, 435] width 389 height 23
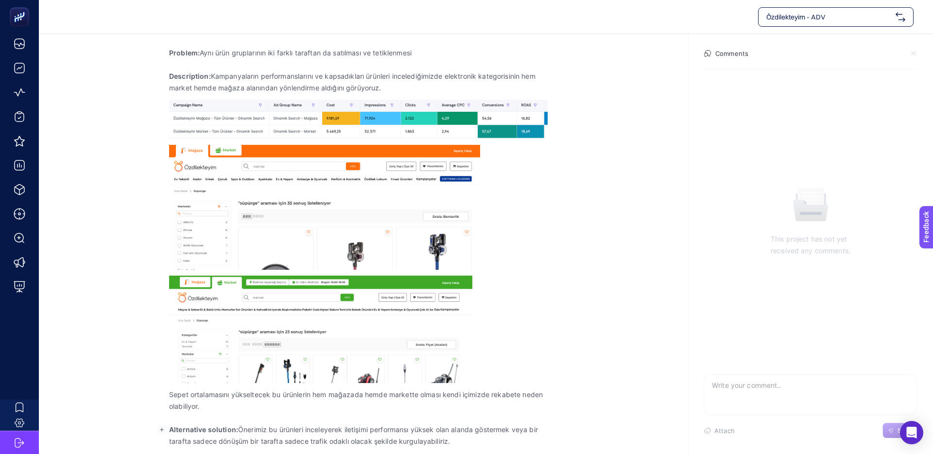
drag, startPoint x: 379, startPoint y: 442, endPoint x: 416, endPoint y: 445, distance: 36.5
click at [381, 443] on p "Alternative solution: Önerimiz bu ürünleri inceleyerek iletişimi performansı yü…" at bounding box center [363, 435] width 389 height 23
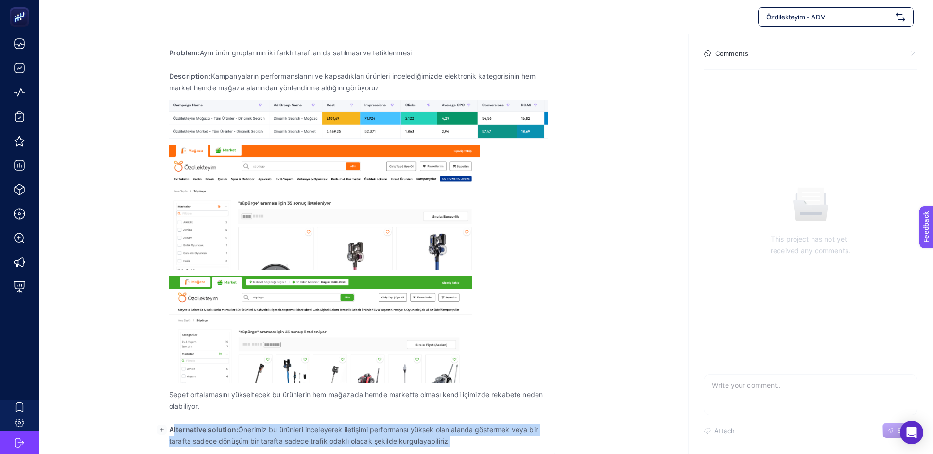
drag, startPoint x: 395, startPoint y: 442, endPoint x: 191, endPoint y: 428, distance: 204.5
click at [173, 425] on p "Alternative solution: Önerimiz bu ürünleri inceleyerek iletişimi performansı yü…" at bounding box center [363, 435] width 389 height 23
drag, startPoint x: 202, startPoint y: 430, endPoint x: 165, endPoint y: 430, distance: 36.9
click at [201, 430] on strong "Alternative solution:" at bounding box center [203, 429] width 69 height 8
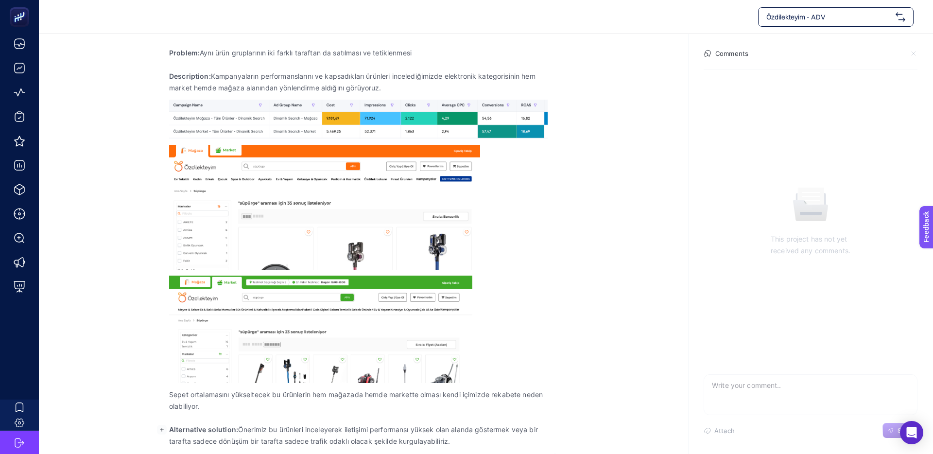
click at [160, 429] on rect "button" at bounding box center [162, 430] width 10 height 10
click at [247, 435] on p "Alternative solution: Önerimiz bu ürünleri inceleyerek iletişimi performansı yü…" at bounding box center [363, 435] width 389 height 23
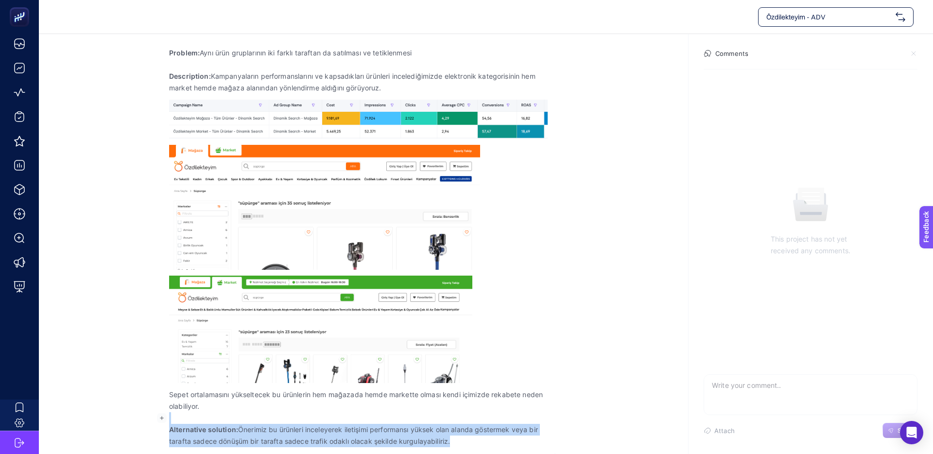
drag, startPoint x: 435, startPoint y: 442, endPoint x: 175, endPoint y: 423, distance: 261.1
click at [174, 424] on p "Alternative solution: Önerimiz bu ürünleri inceleyerek iletişimi performansı yü…" at bounding box center [363, 435] width 389 height 23
drag, startPoint x: 180, startPoint y: 426, endPoint x: 231, endPoint y: 436, distance: 51.9
click at [180, 426] on strong "Alternative solution:" at bounding box center [203, 429] width 69 height 8
drag, startPoint x: 521, startPoint y: 447, endPoint x: 210, endPoint y: 420, distance: 311.6
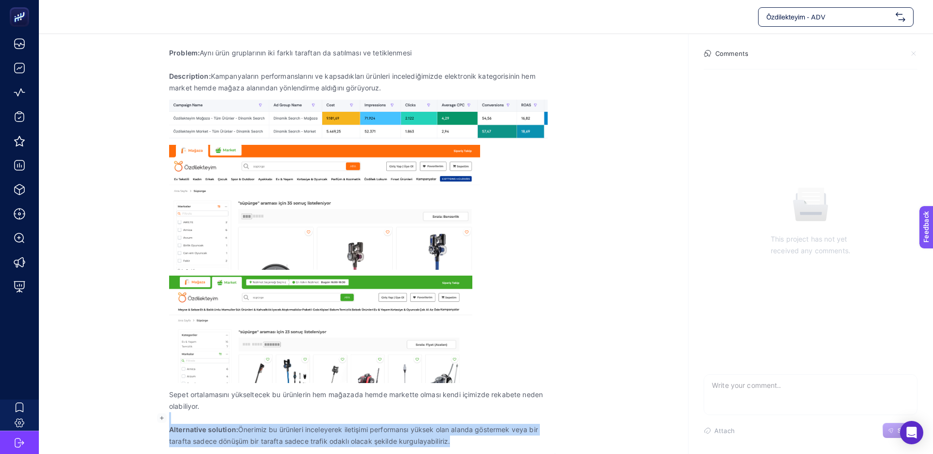
click at [210, 420] on div "Problem: Aynı ürün gruplarının iki farklı taraftan da satılması ve tetiklenmesi…" at bounding box center [363, 247] width 389 height 412
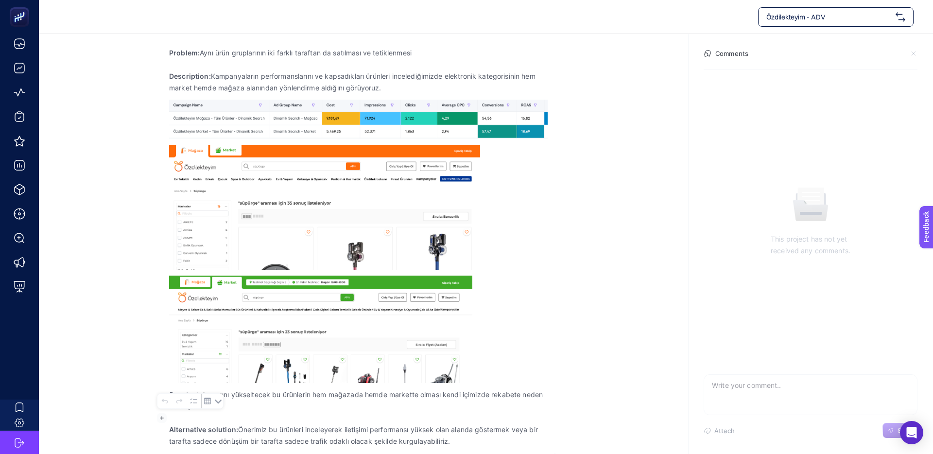
click at [423, 446] on p "Alternative solution: Önerimiz bu ürünleri inceleyerek iletişimi performansı yü…" at bounding box center [363, 435] width 389 height 23
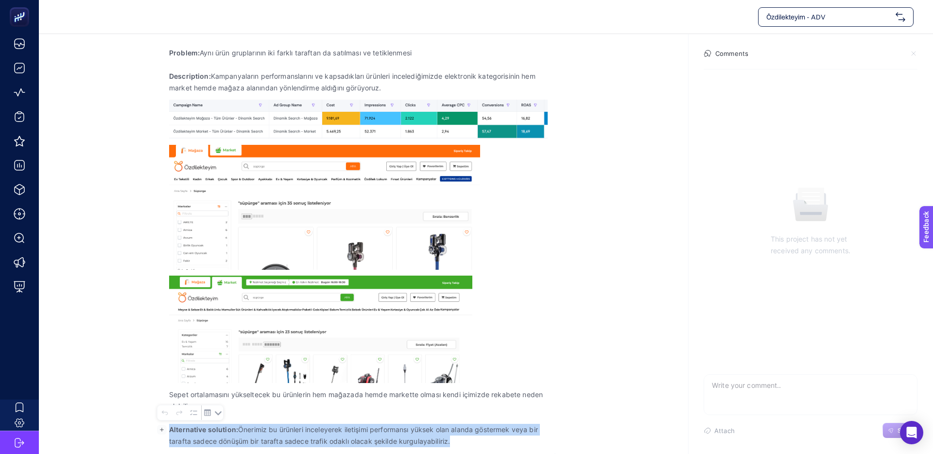
drag, startPoint x: 378, startPoint y: 437, endPoint x: 169, endPoint y: 426, distance: 209.7
click at [169, 426] on p "Alternative solution: Önerimiz bu ürünleri inceleyerek iletişimi performansı yü…" at bounding box center [363, 435] width 389 height 23
copy p "Alternative solution: Önerimiz bu ürünleri inceleyerek iletişimi performansı yü…"
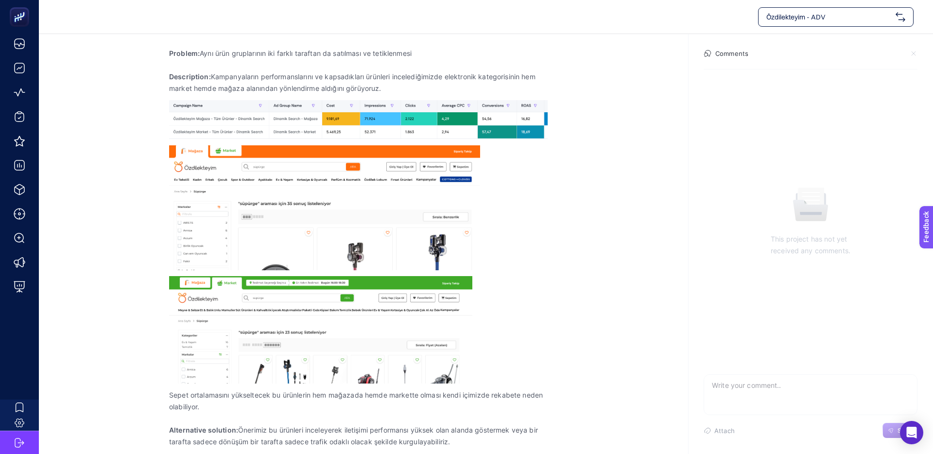
click at [751, 386] on textarea at bounding box center [810, 390] width 213 height 31
type textarea "Önerinizi dikkate aldım. Bu hafta içerisinde bu konuyu değerlendireceğiz."
drag, startPoint x: 891, startPoint y: 432, endPoint x: 886, endPoint y: 432, distance: 5.3
click at [891, 432] on icon "button" at bounding box center [890, 430] width 4 height 4
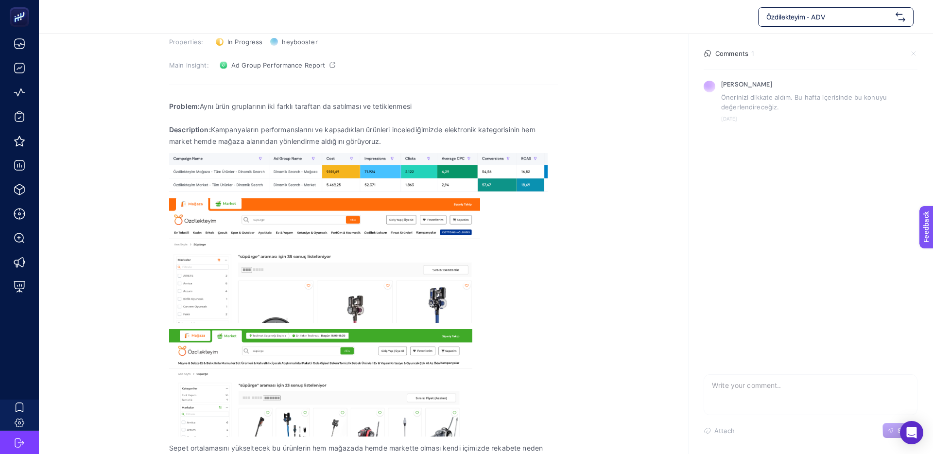
scroll to position [0, 0]
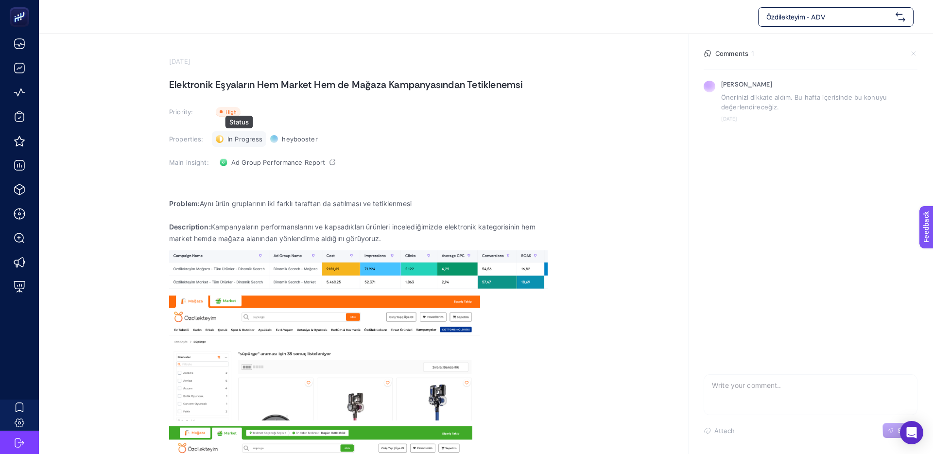
click at [242, 135] on span "In Progress" at bounding box center [244, 139] width 35 height 8
drag, startPoint x: 125, startPoint y: 153, endPoint x: 131, endPoint y: 153, distance: 5.4
click at [125, 153] on section "September 18, 2025 Elektronik Eşyaların Hem Market Hem de Mağaza Kampanyasından…" at bounding box center [486, 319] width 894 height 570
click at [292, 139] on span "heybooster" at bounding box center [299, 139] width 35 height 8
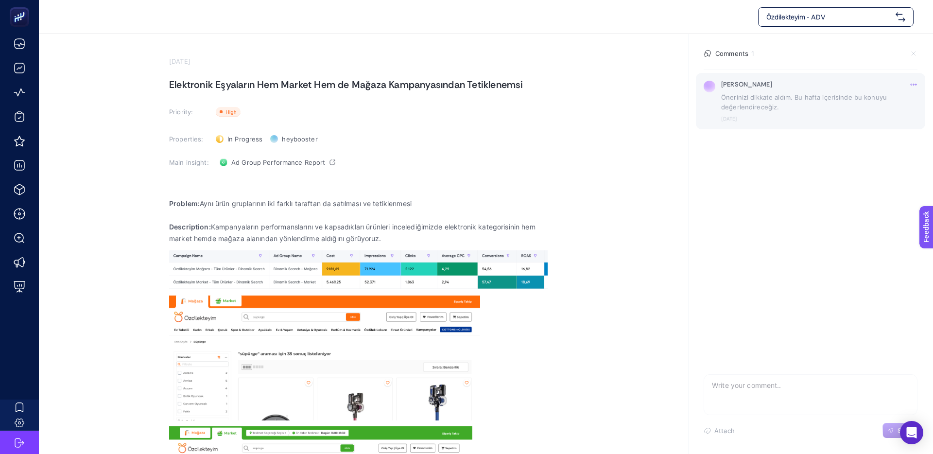
click at [757, 113] on div "Eray Bozkurt Önerinizi dikkate aldım. Bu hafta içerisinde bu konuyu değerlendir…" at bounding box center [819, 101] width 196 height 41
click at [912, 87] on icon at bounding box center [913, 85] width 8 height 8
drag, startPoint x: 751, startPoint y: 147, endPoint x: 726, endPoint y: 142, distance: 25.2
click at [750, 147] on section "Eray Bozkurt Önerinizi dikkate aldım. Bu hafta içerisinde bu konuyu değerlendir…" at bounding box center [810, 220] width 229 height 302
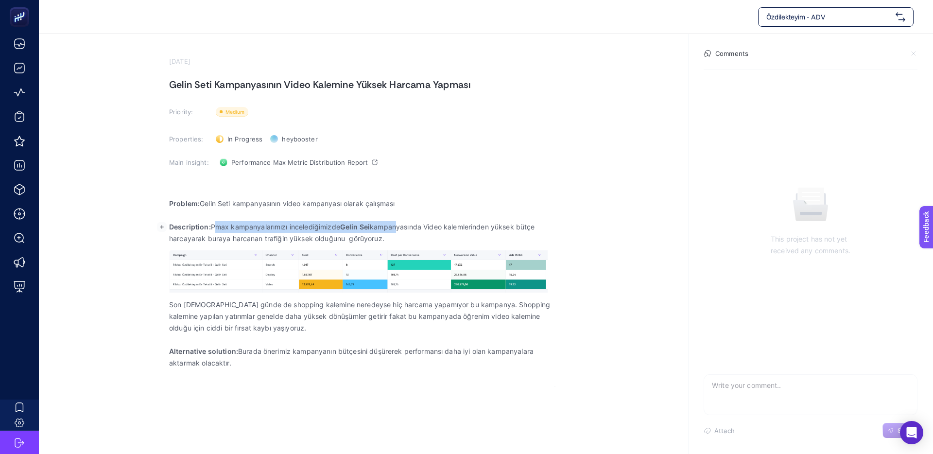
drag, startPoint x: 219, startPoint y: 226, endPoint x: 412, endPoint y: 222, distance: 193.4
click at [409, 222] on p "Description: Pmax kampanyalarımızı incelediğimizde Gelin Sei kampanyasında Vide…" at bounding box center [363, 232] width 389 height 23
drag, startPoint x: 412, startPoint y: 222, endPoint x: 465, endPoint y: 226, distance: 52.6
click at [412, 222] on p "Description: Pmax kampanyalarımızı incelediğimizde Gelin Sei kampanyasında Vide…" at bounding box center [363, 232] width 389 height 23
drag, startPoint x: 464, startPoint y: 226, endPoint x: 356, endPoint y: 224, distance: 107.9
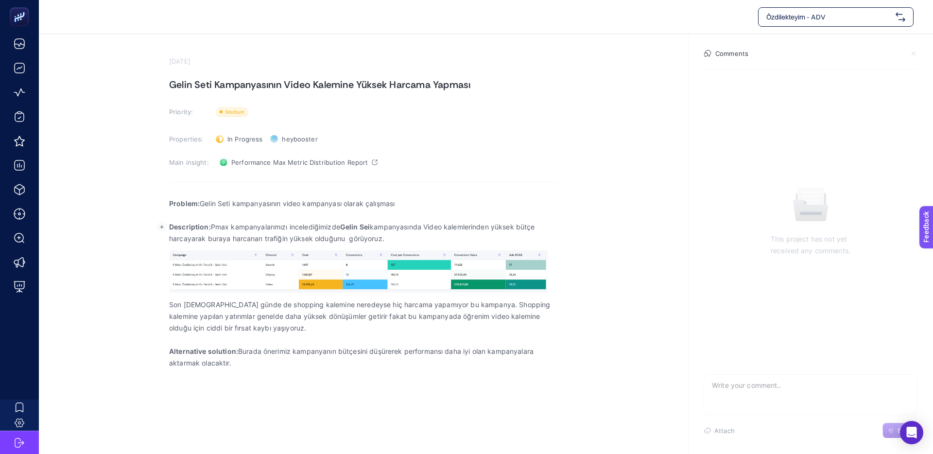
click at [370, 224] on p "Description: Pmax kampanyalarımızı incelediğimizde Gelin Sei kampanyasında Vide…" at bounding box center [363, 232] width 389 height 23
click at [356, 224] on strong "Gelin Sei" at bounding box center [355, 226] width 30 height 8
drag, startPoint x: 212, startPoint y: 237, endPoint x: 388, endPoint y: 241, distance: 175.9
click at [388, 241] on p "Description: Pmax kampanyalarımızı incelediğimizde Gelin Sei kampanyasında Vide…" at bounding box center [363, 232] width 389 height 23
drag, startPoint x: 388, startPoint y: 241, endPoint x: 398, endPoint y: 241, distance: 9.7
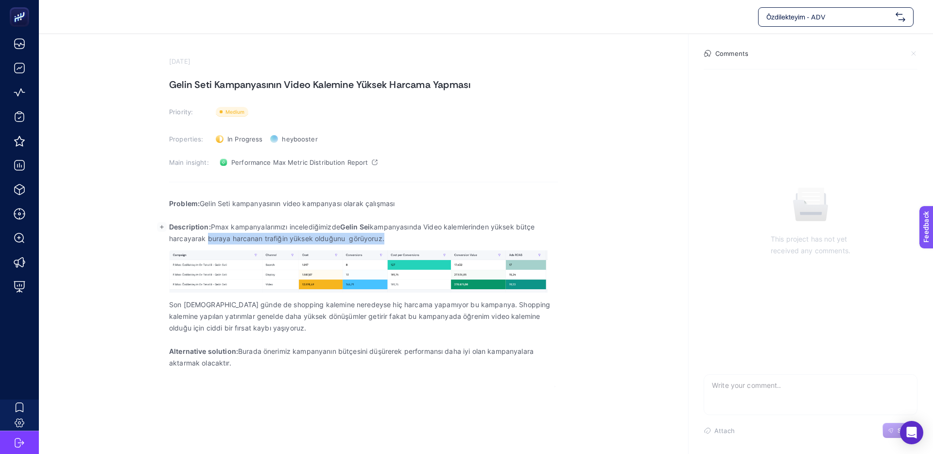
click at [390, 241] on p "Description: Pmax kampanyalarımızı incelediğimizde Gelin Sei kampanyasında Vide…" at bounding box center [363, 232] width 389 height 23
drag, startPoint x: 290, startPoint y: 238, endPoint x: 256, endPoint y: 237, distance: 34.5
click at [257, 237] on p "Description: Pmax kampanyalarımızı incelediğimizde Gelin Sei kampanyasında Vide…" at bounding box center [363, 232] width 389 height 23
click at [222, 237] on p "Description: Pmax kampanyalarımızı incelediğimizde Gelin Sei kampanyasında Vide…" at bounding box center [363, 232] width 389 height 23
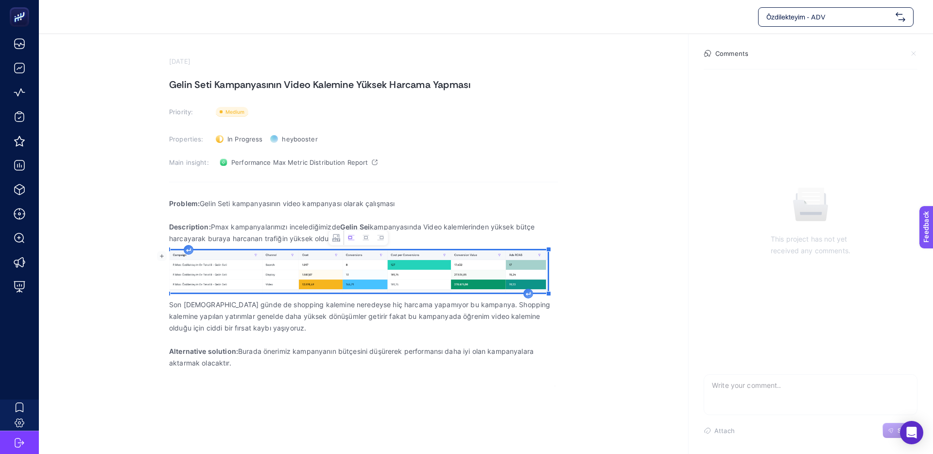
click at [413, 279] on img "Rich Text Editor. Editing area: main" at bounding box center [358, 271] width 378 height 42
click at [323, 264] on img "Rich Text Editor. Editing area: main" at bounding box center [358, 271] width 378 height 42
click at [324, 264] on img "Rich Text Editor. Editing area: main" at bounding box center [358, 271] width 378 height 42
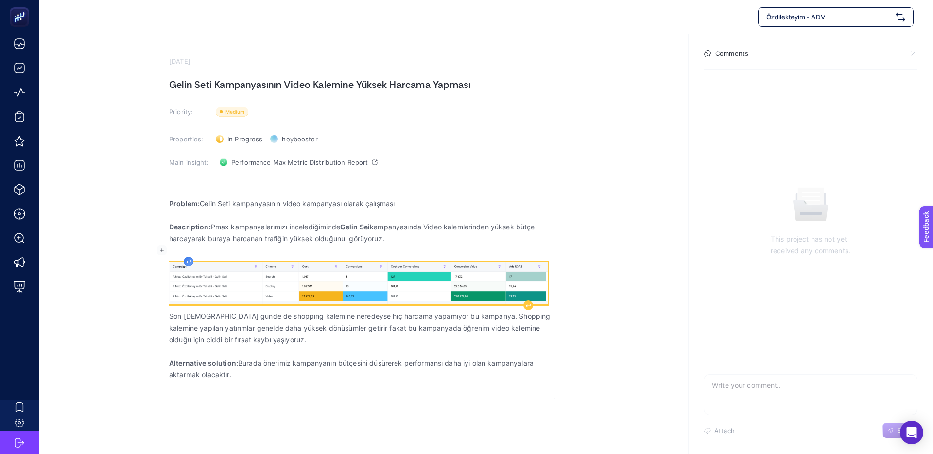
click at [187, 253] on div "Problem: Gelin Seti kampanyasının video kampanyası olarak çalışması Description…" at bounding box center [363, 294] width 389 height 207
click at [238, 283] on img "Rich Text Editor. Editing area: main" at bounding box center [358, 283] width 378 height 42
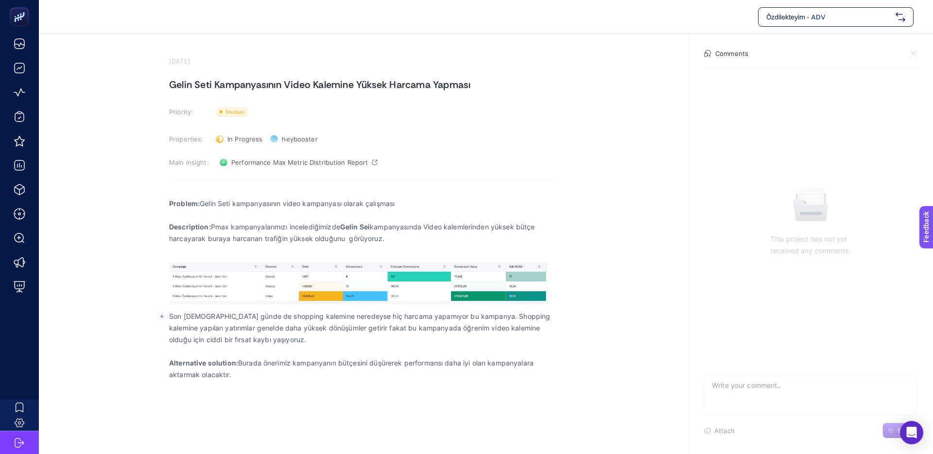
click at [253, 329] on p "Son [DEMOGRAPHIC_DATA] günde de shopping kalemine neredeyse hiç harcama yapamıy…" at bounding box center [363, 327] width 389 height 35
drag, startPoint x: 400, startPoint y: 319, endPoint x: 480, endPoint y: 320, distance: 80.2
click at [480, 320] on p "Son [DEMOGRAPHIC_DATA] günde de shopping kalemine neredeyse hiç harcama yapamıy…" at bounding box center [363, 327] width 389 height 35
drag, startPoint x: 480, startPoint y: 320, endPoint x: 508, endPoint y: 320, distance: 27.7
click at [481, 320] on p "Son [DEMOGRAPHIC_DATA] günde de shopping kalemine neredeyse hiç harcama yapamıy…" at bounding box center [363, 327] width 389 height 35
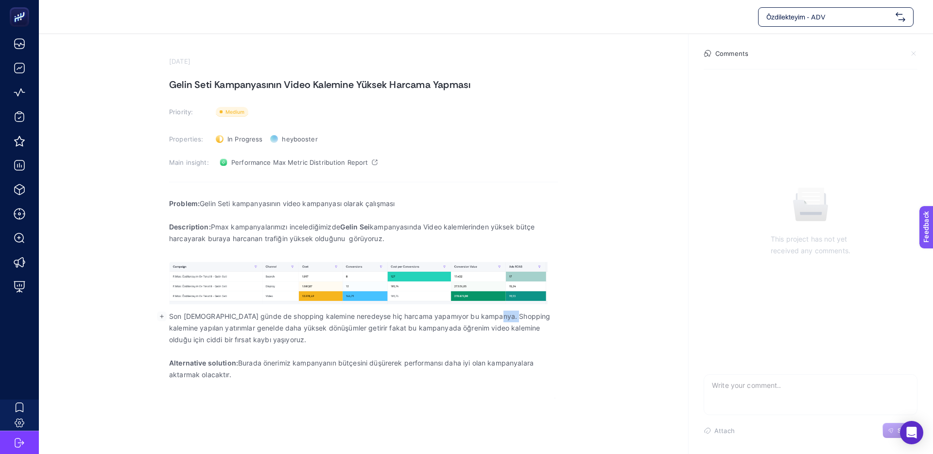
drag, startPoint x: 478, startPoint y: 319, endPoint x: 443, endPoint y: 318, distance: 35.5
click at [451, 318] on p "Son [DEMOGRAPHIC_DATA] günde de shopping kalemine neredeyse hiç harcama yapamıy…" at bounding box center [363, 327] width 389 height 35
drag, startPoint x: 443, startPoint y: 318, endPoint x: 458, endPoint y: 320, distance: 15.1
click at [444, 318] on p "Son [DEMOGRAPHIC_DATA] günde de shopping kalemine neredeyse hiç harcama yapamıy…" at bounding box center [363, 327] width 389 height 35
click at [479, 319] on p "Son [DEMOGRAPHIC_DATA] günde de shopping kalemine neredeyse hiç harcama yapamıy…" at bounding box center [363, 327] width 389 height 35
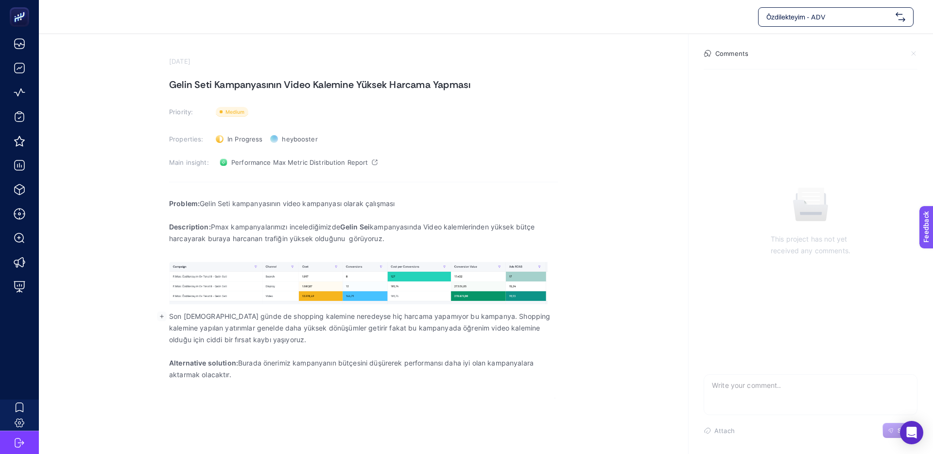
click at [475, 319] on p "Son [DEMOGRAPHIC_DATA] günde de shopping kalemine neredeyse hiç harcama yapamıy…" at bounding box center [363, 327] width 389 height 35
drag, startPoint x: 227, startPoint y: 332, endPoint x: 325, endPoint y: 332, distance: 98.6
click at [320, 332] on p "Son [DEMOGRAPHIC_DATA] günde de shopping kalemine neredeyse hiç harcama yapamıy…" at bounding box center [363, 327] width 389 height 35
click at [325, 332] on p "Son [DEMOGRAPHIC_DATA] günde de shopping kalemine neredeyse hiç harcama yapamıy…" at bounding box center [363, 327] width 389 height 35
drag, startPoint x: 313, startPoint y: 330, endPoint x: 288, endPoint y: 330, distance: 25.3
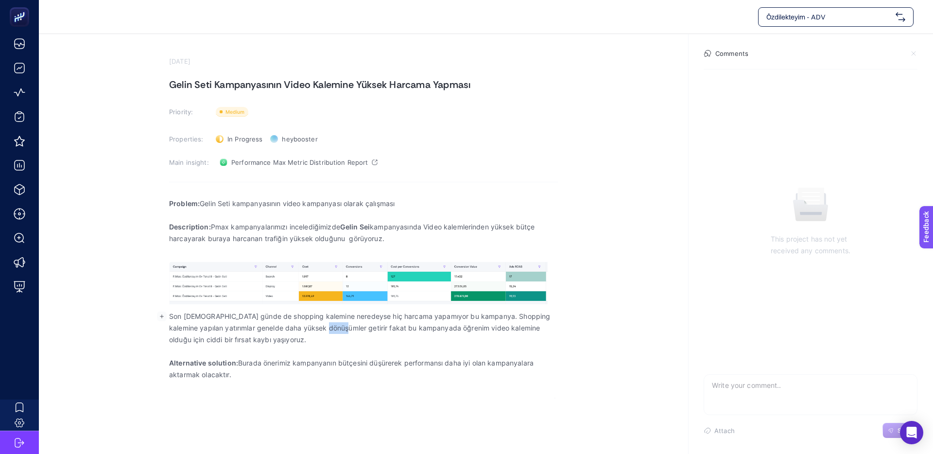
click at [303, 330] on p "Son [DEMOGRAPHIC_DATA] günde de shopping kalemine neredeyse hiç harcama yapamıy…" at bounding box center [363, 327] width 389 height 35
click at [288, 330] on p "Son [DEMOGRAPHIC_DATA] günde de shopping kalemine neredeyse hiç harcama yapamıy…" at bounding box center [363, 327] width 389 height 35
drag, startPoint x: 273, startPoint y: 329, endPoint x: 426, endPoint y: 329, distance: 152.0
click at [426, 329] on p "Son [DEMOGRAPHIC_DATA] günde de shopping kalemine neredeyse hiç harcama yapamıy…" at bounding box center [363, 327] width 389 height 35
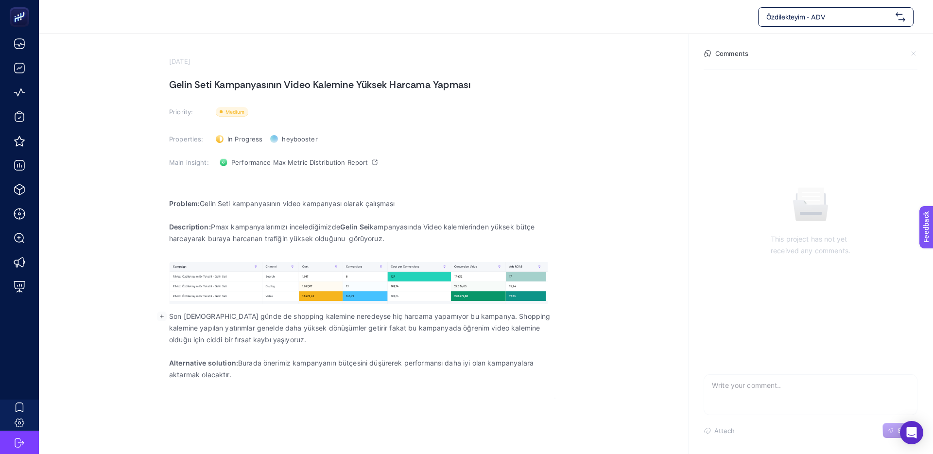
drag, startPoint x: 393, startPoint y: 327, endPoint x: 332, endPoint y: 326, distance: 60.7
click at [332, 326] on p "Son [DEMOGRAPHIC_DATA] günde de shopping kalemine neredeyse hiç harcama yapamıy…" at bounding box center [363, 327] width 389 height 35
drag, startPoint x: 491, startPoint y: 330, endPoint x: 362, endPoint y: 327, distance: 128.8
click at [365, 328] on p "Son [DEMOGRAPHIC_DATA] günde de shopping kalemine neredeyse hiç harcama yapamıy…" at bounding box center [363, 327] width 389 height 35
click at [362, 327] on p "Son [DEMOGRAPHIC_DATA] günde de shopping kalemine neredeyse hiç harcama yapamıy…" at bounding box center [363, 327] width 389 height 35
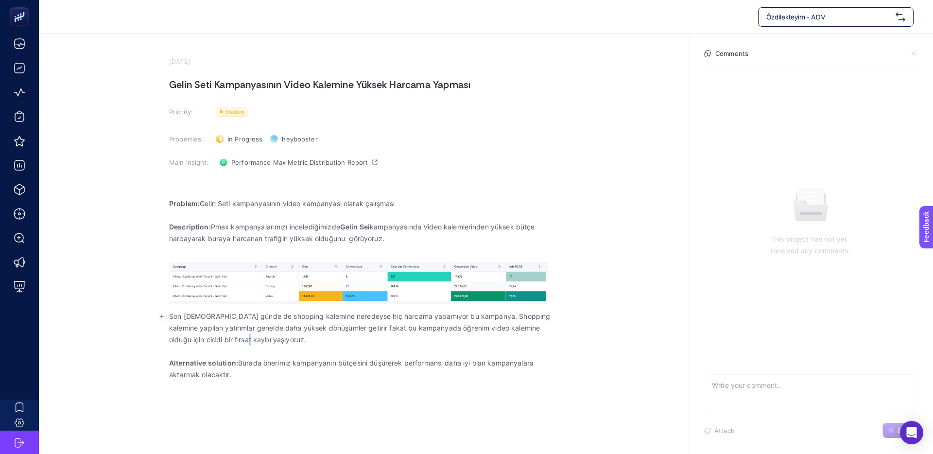
click at [211, 339] on p "Son [DEMOGRAPHIC_DATA] günde de shopping kalemine neredeyse hiç harcama yapamıy…" at bounding box center [363, 327] width 389 height 35
click at [209, 339] on p "Son [DEMOGRAPHIC_DATA] günde de shopping kalemine neredeyse hiç harcama yapamıy…" at bounding box center [363, 327] width 389 height 35
drag, startPoint x: 217, startPoint y: 340, endPoint x: 234, endPoint y: 340, distance: 16.5
click at [231, 340] on p "Son [DEMOGRAPHIC_DATA] günde de shopping kalemine neredeyse hiç harcama yapamıy…" at bounding box center [363, 327] width 389 height 35
click at [234, 340] on p "Son [DEMOGRAPHIC_DATA] günde de shopping kalemine neredeyse hiç harcama yapamıy…" at bounding box center [363, 327] width 389 height 35
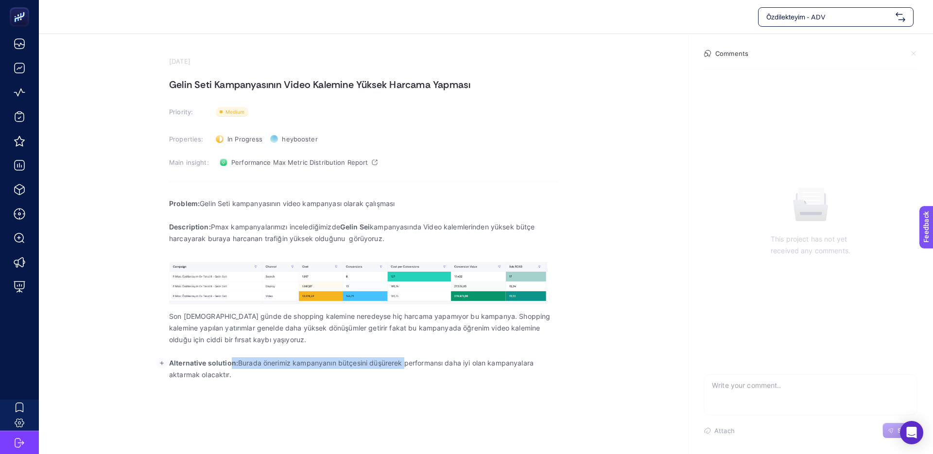
drag, startPoint x: 301, startPoint y: 365, endPoint x: 422, endPoint y: 365, distance: 120.5
click at [412, 365] on p "Alternative solution: Burada önerimiz kampanyanın bütçesini düşürerek performan…" at bounding box center [363, 368] width 389 height 23
drag, startPoint x: 422, startPoint y: 365, endPoint x: 431, endPoint y: 365, distance: 9.2
click at [422, 365] on p "Alternative solution: Burada önerimiz kampanyanın bütçesini düşürerek performan…" at bounding box center [363, 368] width 389 height 23
drag, startPoint x: 412, startPoint y: 364, endPoint x: 362, endPoint y: 362, distance: 50.1
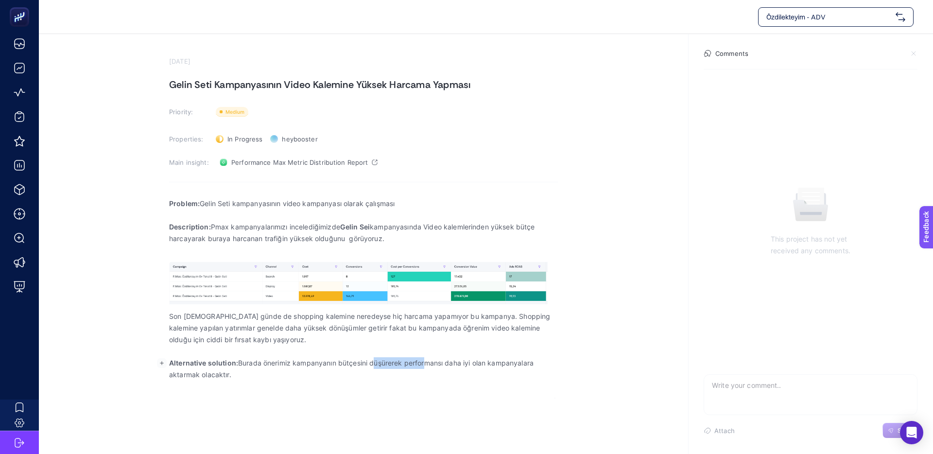
click at [364, 362] on p "Alternative solution: Burada önerimiz kampanyanın bütçesini düşürerek performan…" at bounding box center [363, 368] width 389 height 23
click at [421, 363] on p "Alternative solution: Burada önerimiz kampanyanın bütçesini düşürerek performan…" at bounding box center [363, 368] width 389 height 23
drag, startPoint x: 462, startPoint y: 364, endPoint x: 363, endPoint y: 364, distance: 99.6
click at [376, 364] on p "Alternative solution: Burada önerimiz kampanyanın bütçesini düşürerek performan…" at bounding box center [363, 368] width 389 height 23
drag, startPoint x: 363, startPoint y: 364, endPoint x: 356, endPoint y: 363, distance: 7.0
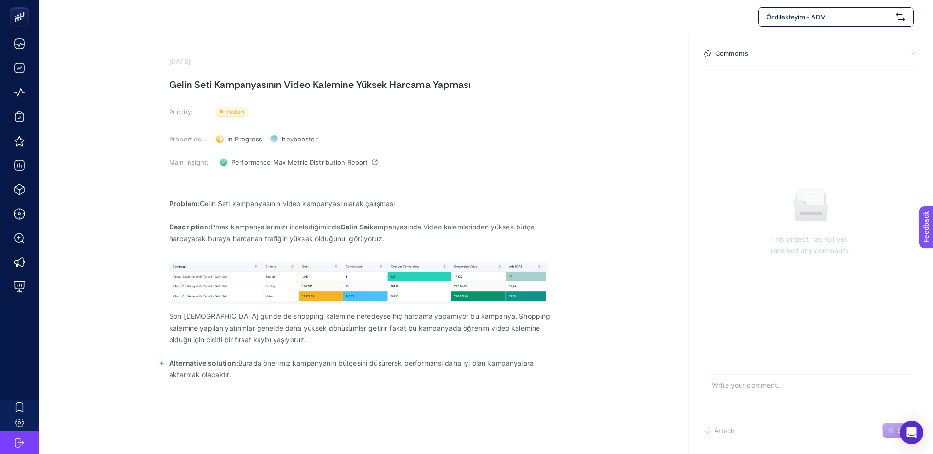
click at [363, 364] on p "Alternative solution: Burada önerimiz kampanyanın bütçesini düşürerek performan…" at bounding box center [363, 368] width 389 height 23
drag, startPoint x: 436, startPoint y: 364, endPoint x: 424, endPoint y: 364, distance: 12.6
click at [428, 364] on p "Alternative solution: Burada önerimiz kampanyanın bütçesini düşürerek performan…" at bounding box center [363, 368] width 389 height 23
click at [424, 364] on p "Alternative solution: Burada önerimiz kampanyanın bütçesini düşürerek performan…" at bounding box center [363, 368] width 389 height 23
drag, startPoint x: 247, startPoint y: 377, endPoint x: 268, endPoint y: 373, distance: 21.8
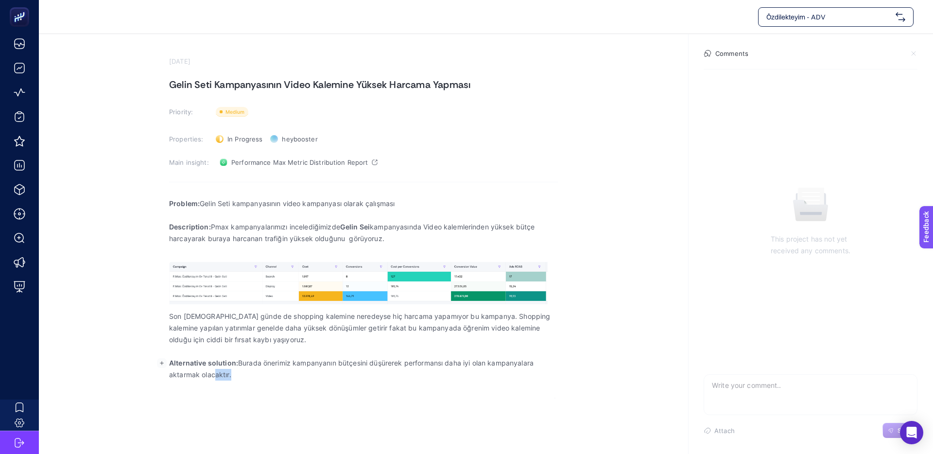
click at [213, 374] on p "Alternative solution: Burada önerimiz kampanyanın bütçesini düşürerek performan…" at bounding box center [363, 368] width 389 height 23
drag, startPoint x: 289, startPoint y: 372, endPoint x: 256, endPoint y: 368, distance: 33.3
click at [286, 372] on p "Alternative solution: Burada önerimiz kampanyanın bütçesini düşürerek performan…" at bounding box center [363, 368] width 389 height 23
drag, startPoint x: 256, startPoint y: 367, endPoint x: 386, endPoint y: 365, distance: 130.2
click at [385, 365] on p "Alternative solution: Burada önerimiz kampanyanın bütçesini düşürerek performan…" at bounding box center [363, 368] width 389 height 23
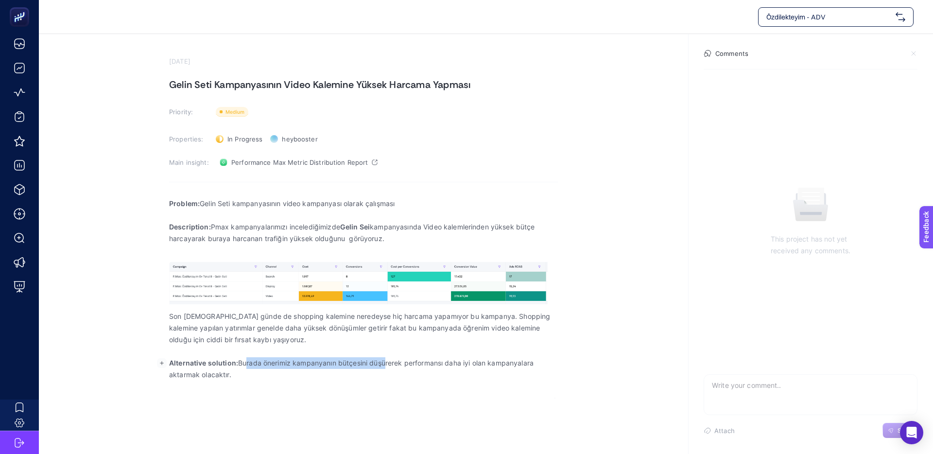
click at [386, 365] on p "Alternative solution: Burada önerimiz kampanyanın bütçesini düşürerek performan…" at bounding box center [363, 368] width 389 height 23
drag, startPoint x: 341, startPoint y: 363, endPoint x: 328, endPoint y: 363, distance: 13.6
click at [333, 363] on p "Alternative solution: Burada önerimiz kampanyanın bütçesini düşürerek performan…" at bounding box center [363, 368] width 389 height 23
click at [328, 363] on p "Alternative solution: Burada önerimiz kampanyanın bütçesini düşürerek performan…" at bounding box center [363, 368] width 389 height 23
drag, startPoint x: 167, startPoint y: 83, endPoint x: 488, endPoint y: 85, distance: 320.6
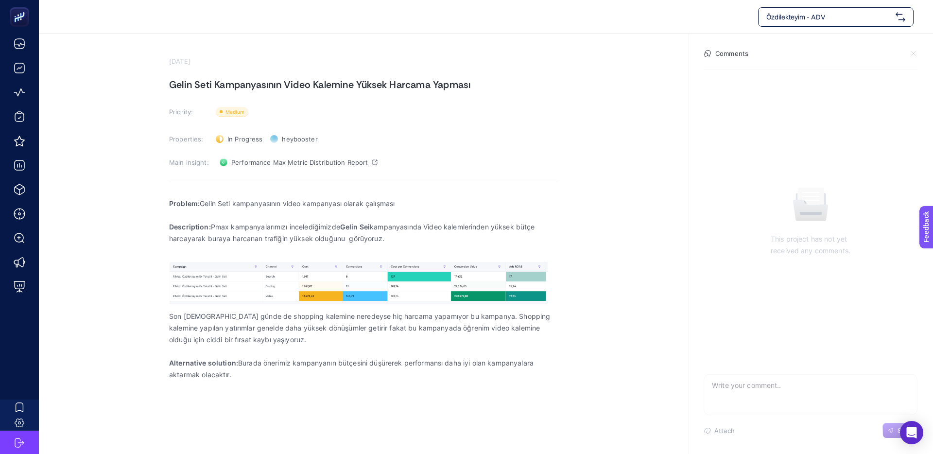
click at [489, 85] on section "[DATE] Gelin Seti Kampanyasının Video Kalemine Yüksek Harcama Yapması Priority:…" at bounding box center [486, 216] width 894 height 364
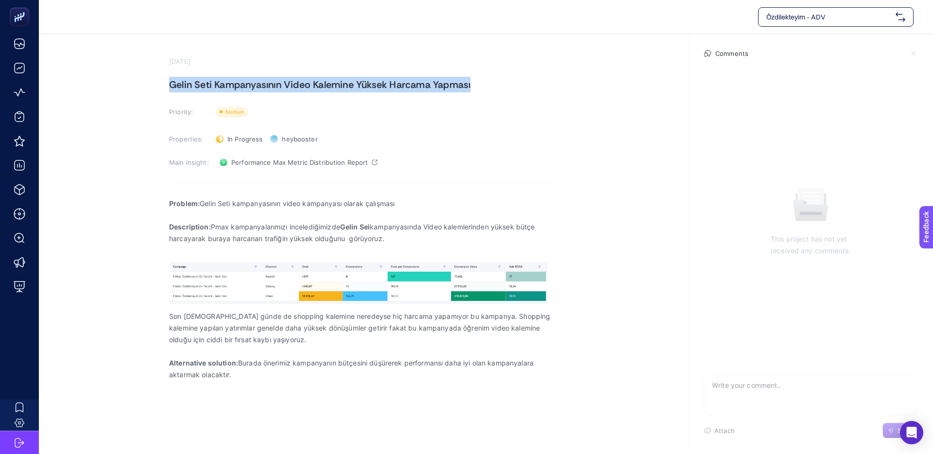
drag, startPoint x: 482, startPoint y: 85, endPoint x: 186, endPoint y: 88, distance: 296.8
click at [168, 83] on section "[DATE] Gelin Seti Kampanyasının Video Kalemine Yüksek Harcama Yapması Priority:…" at bounding box center [486, 216] width 894 height 364
copy h1 "Gelin Seti Kampanyasının Video Kalemine Yüksek Harcama Yapması"
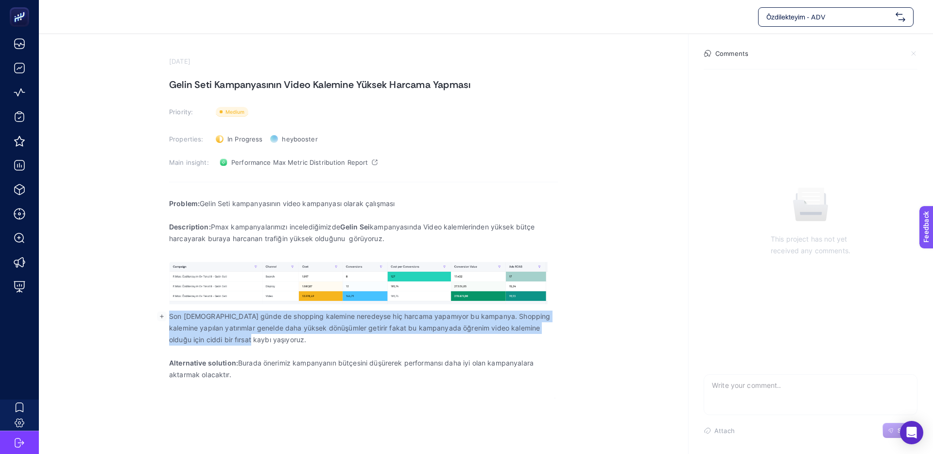
drag, startPoint x: 170, startPoint y: 315, endPoint x: 246, endPoint y: 338, distance: 79.0
click at [246, 338] on p "Son [DEMOGRAPHIC_DATA] günde de shopping kalemine neredeyse hiç harcama yapamıy…" at bounding box center [363, 327] width 389 height 35
copy p "Son [DEMOGRAPHIC_DATA] günde de shopping kalemine neredeyse hiç harcama yapamıy…"
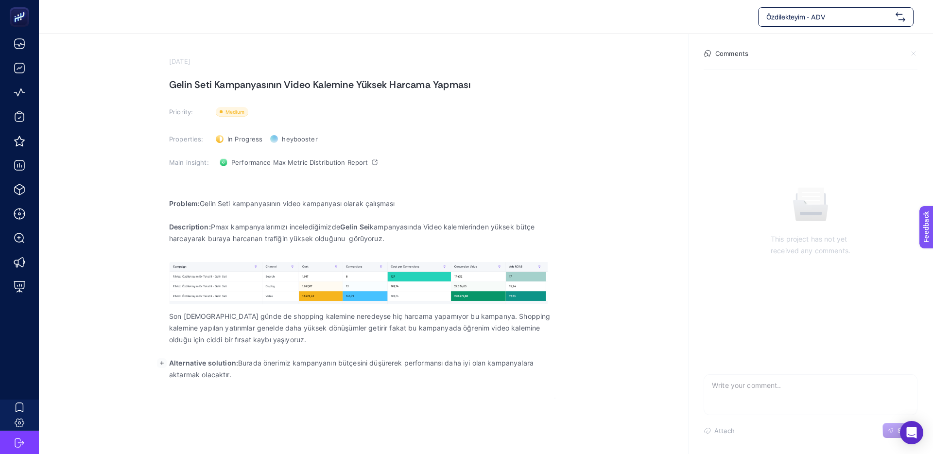
click at [255, 374] on p "Alternative solution: Burada önerimiz kampanyanın bütçesini düşürerek performan…" at bounding box center [363, 368] width 389 height 23
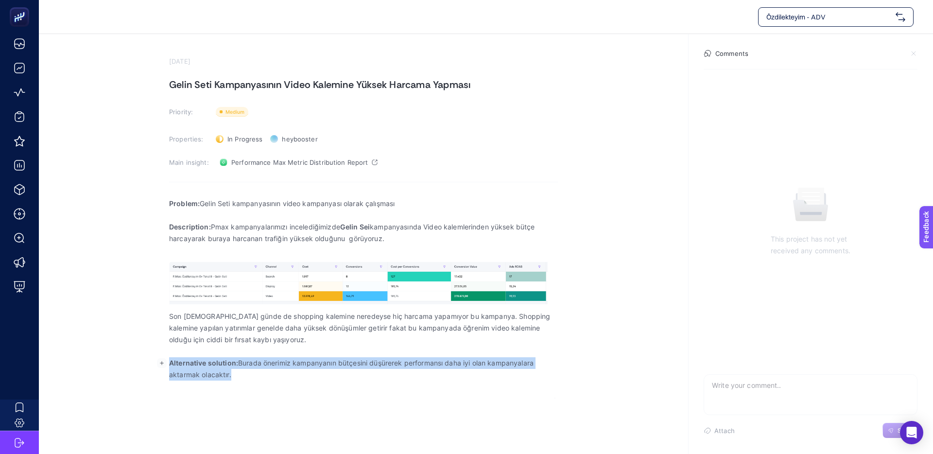
drag, startPoint x: 249, startPoint y: 378, endPoint x: 165, endPoint y: 360, distance: 85.9
click at [165, 360] on body "Özdilekteyim - ADV [DATE] Gelin Seti Kampanyasının Video Kalemine Yüksek Harcam…" at bounding box center [466, 227] width 933 height 454
copy p "Alternative solution: Burada önerimiz kampanyanın bütçesini düşürerek performan…"
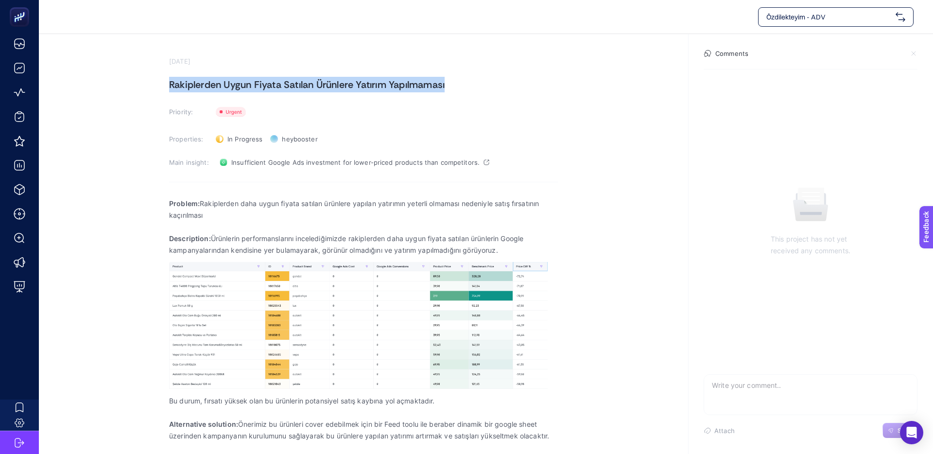
drag, startPoint x: 452, startPoint y: 84, endPoint x: 154, endPoint y: 82, distance: 297.3
click at [154, 82] on section "September 10, 2025 Rakiplerden Uygun Fiyata Satılan Ürünlere Yatırım Yapılmamas…" at bounding box center [486, 252] width 894 height 437
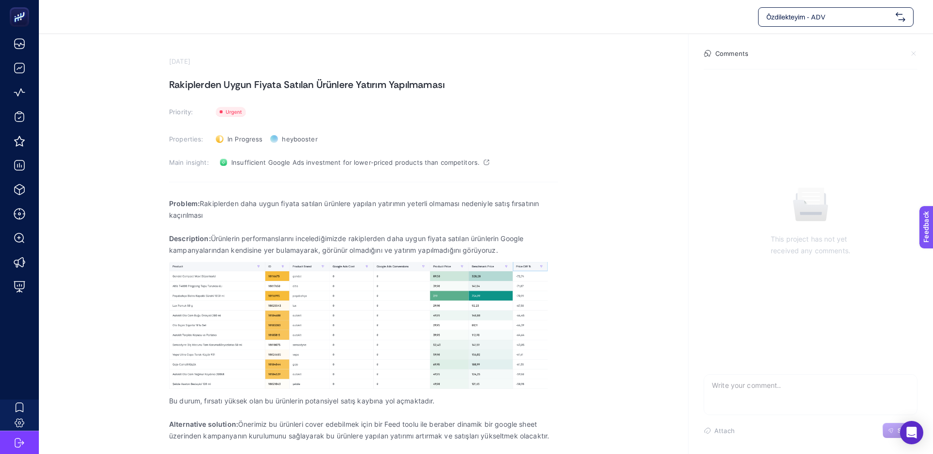
click at [154, 82] on section "September 10, 2025 Rakiplerden Uygun Fiyata Satılan Ürünlere Yatırım Yapılmamas…" at bounding box center [486, 252] width 894 height 437
